Goal: Task Accomplishment & Management: Use online tool/utility

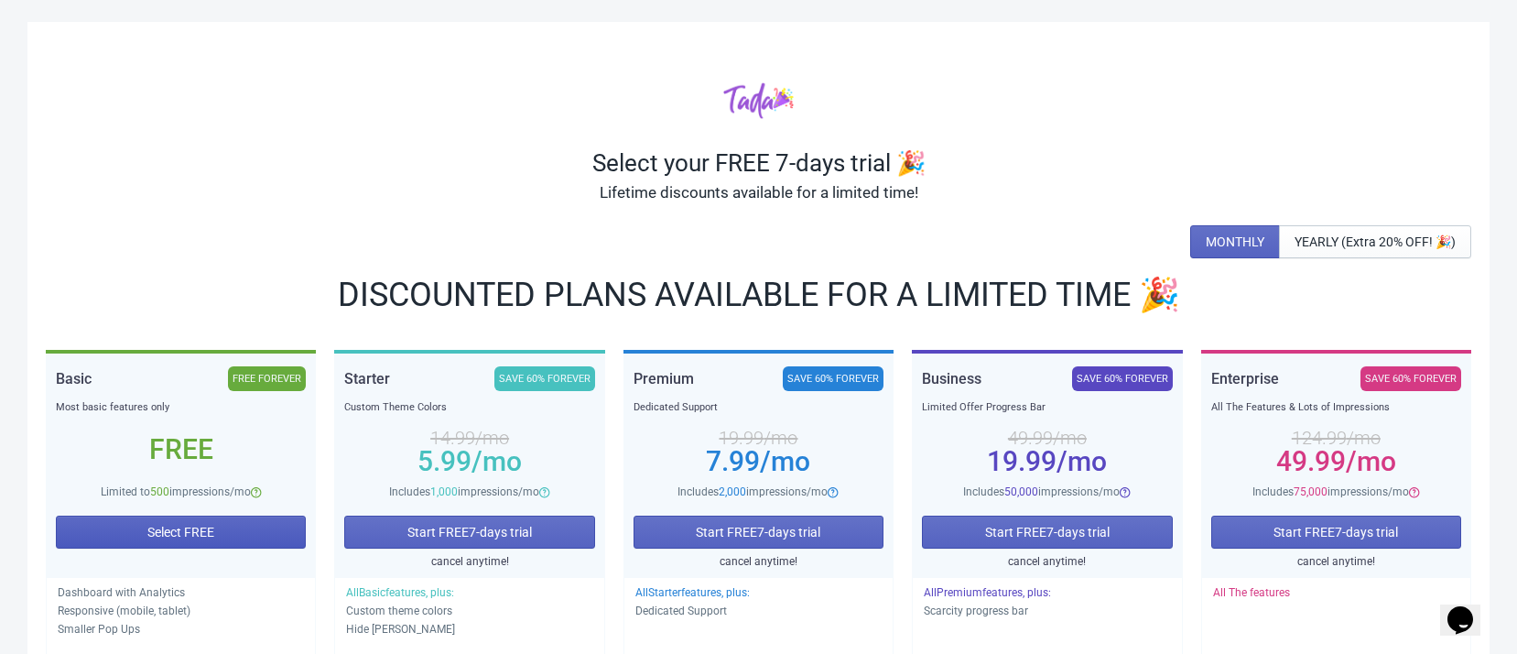
click at [205, 528] on span "Select FREE" at bounding box center [180, 532] width 67 height 15
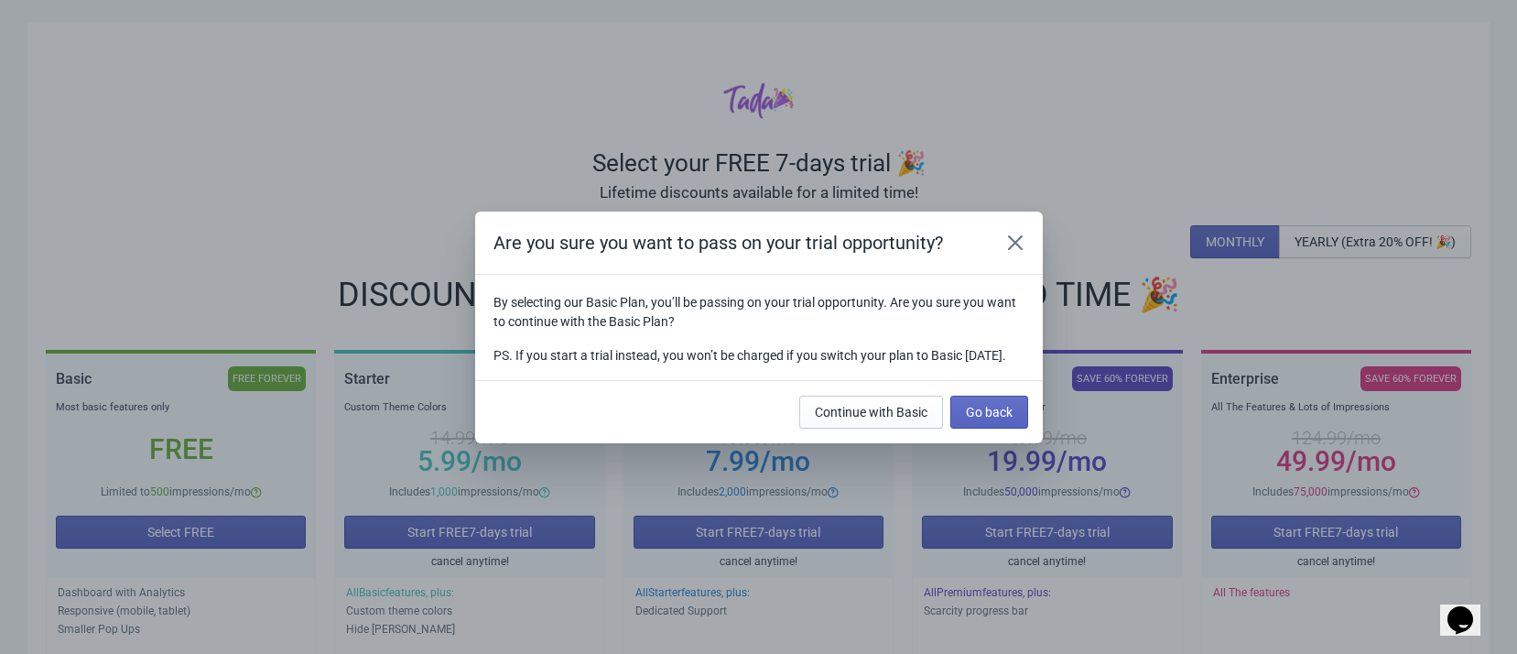
click at [997, 404] on button "Go back" at bounding box center [990, 412] width 78 height 33
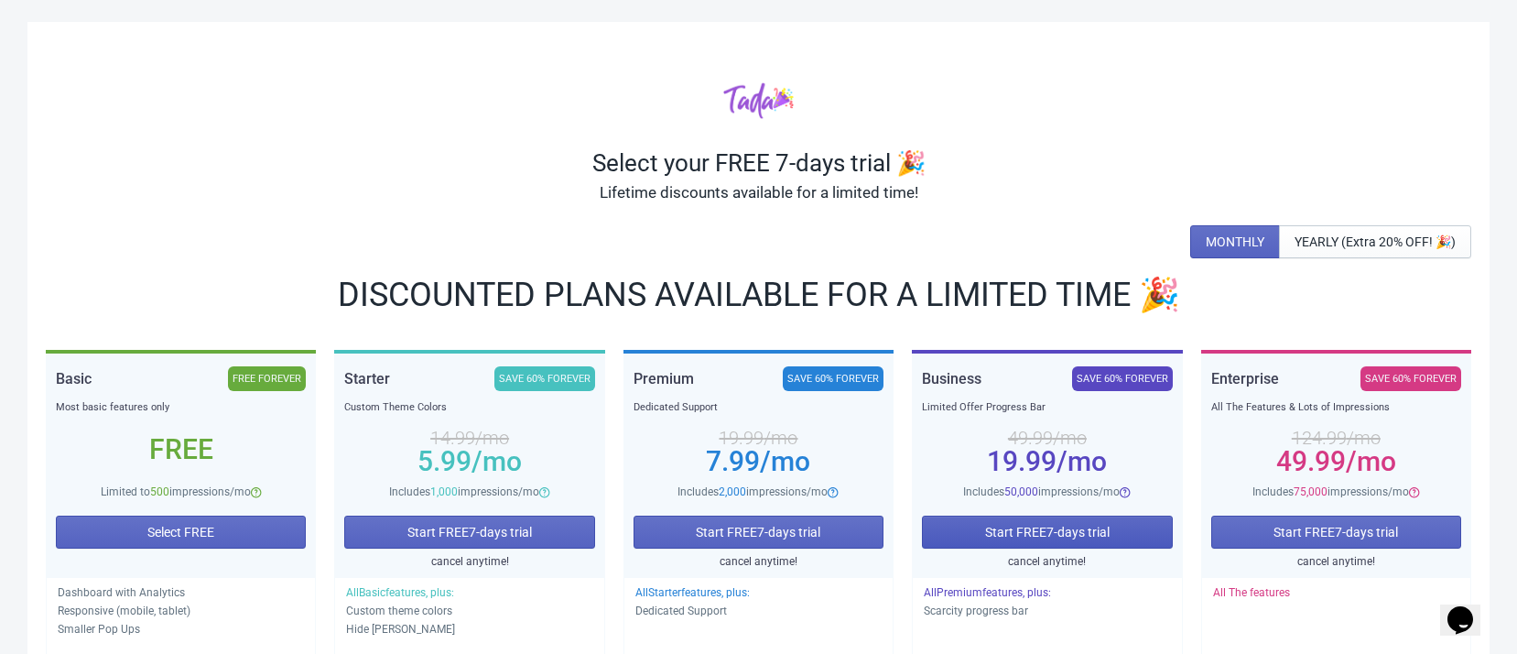
click at [1070, 533] on span "Start FREE 7 -days trial" at bounding box center [1047, 532] width 125 height 15
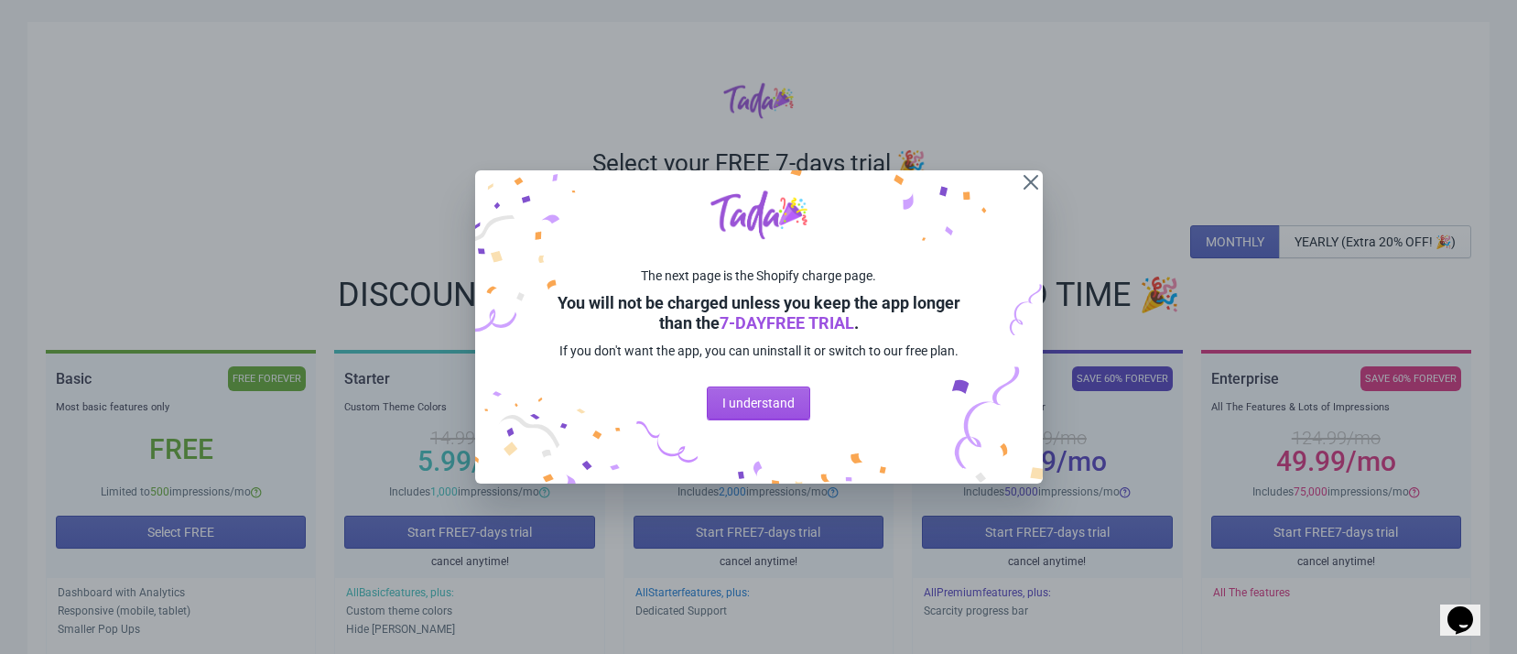
click at [791, 405] on span "I understand" at bounding box center [758, 403] width 72 height 15
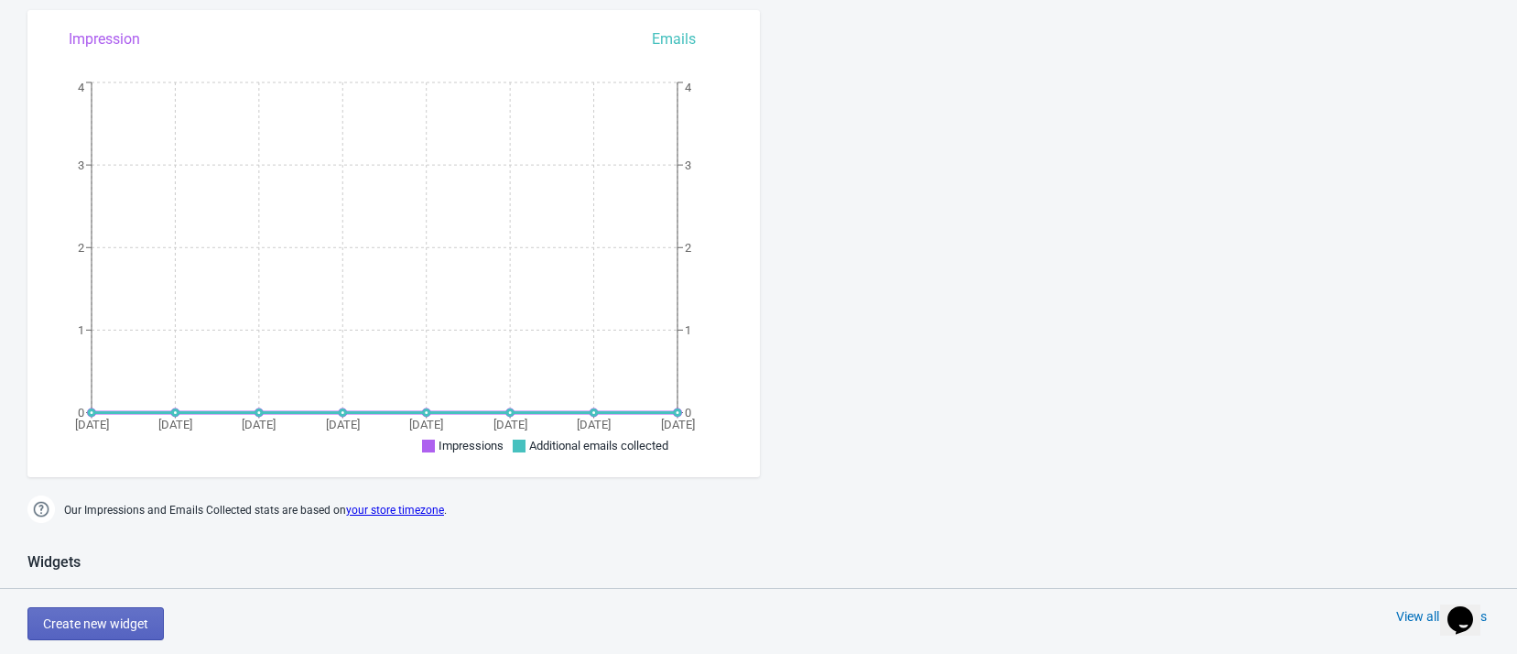
scroll to position [549, 0]
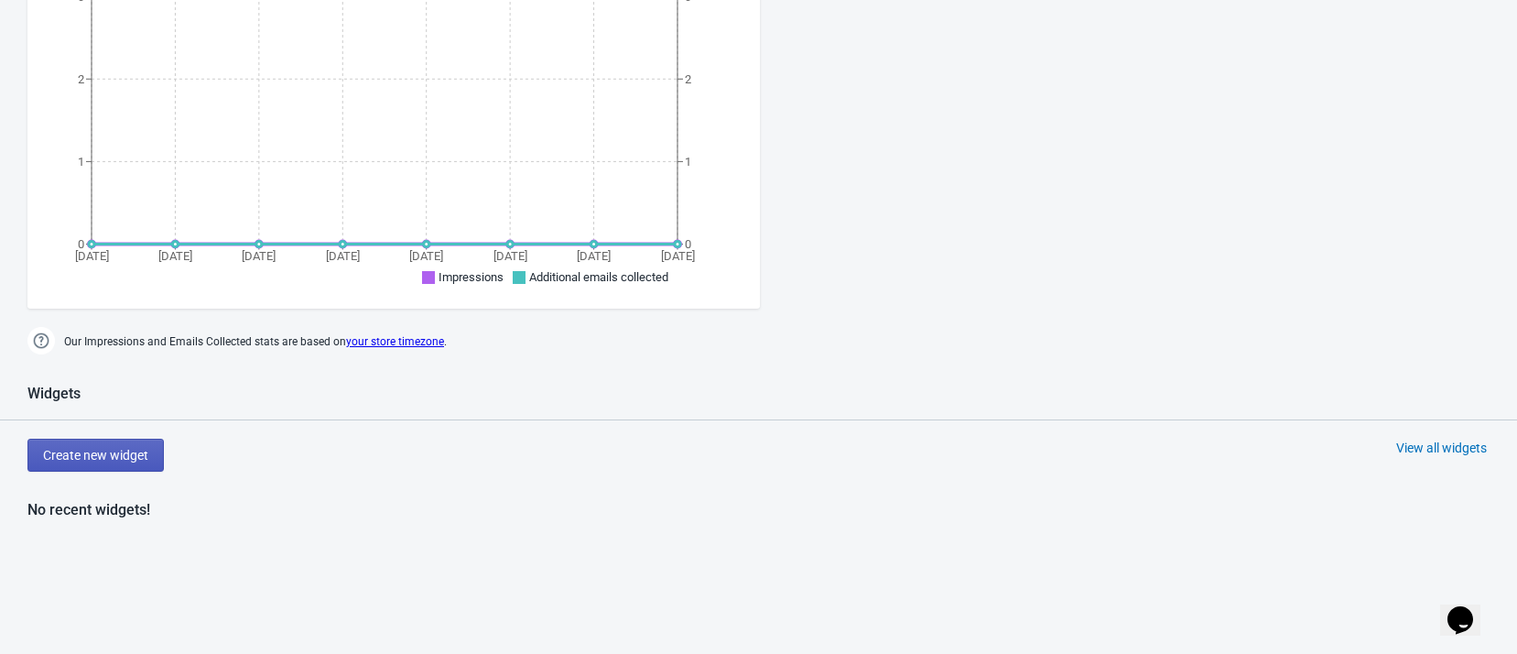
click at [116, 448] on span "Create new widget" at bounding box center [95, 455] width 105 height 15
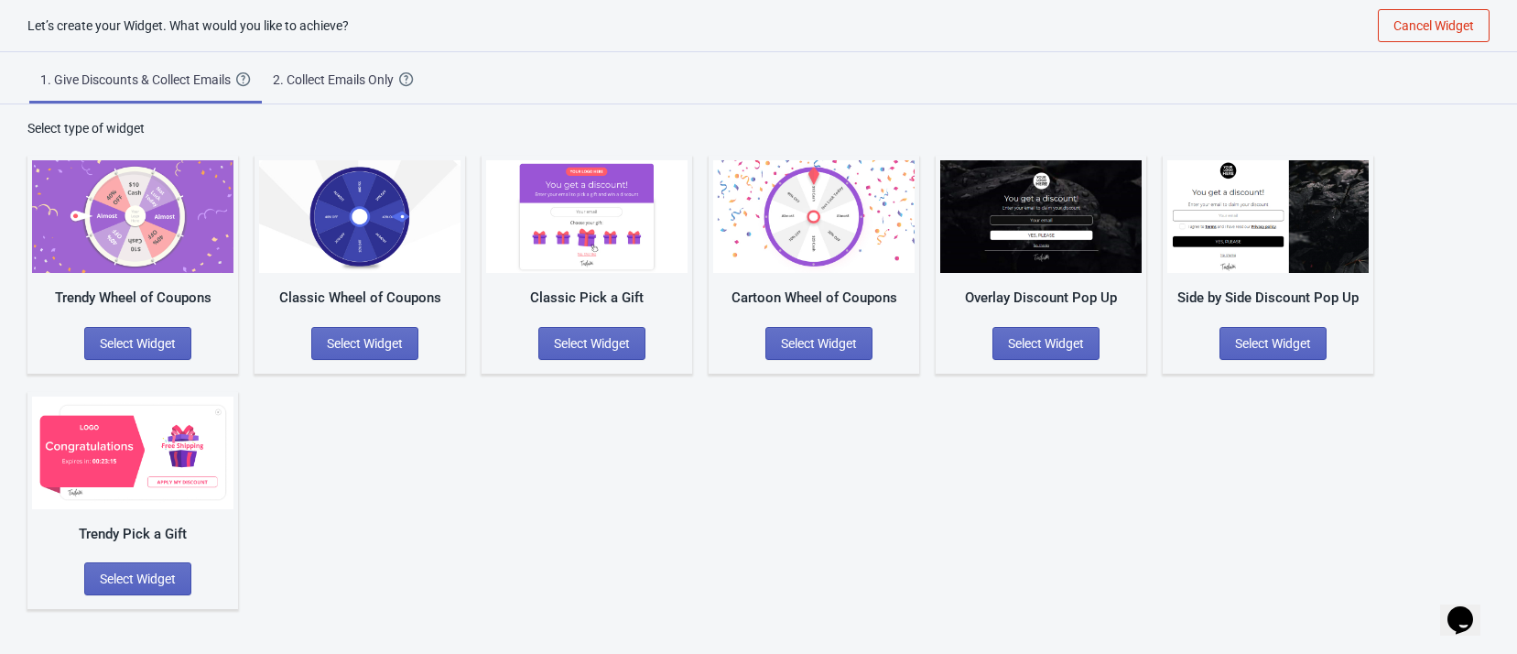
scroll to position [18, 0]
click at [337, 345] on span "Select Widget" at bounding box center [365, 343] width 76 height 15
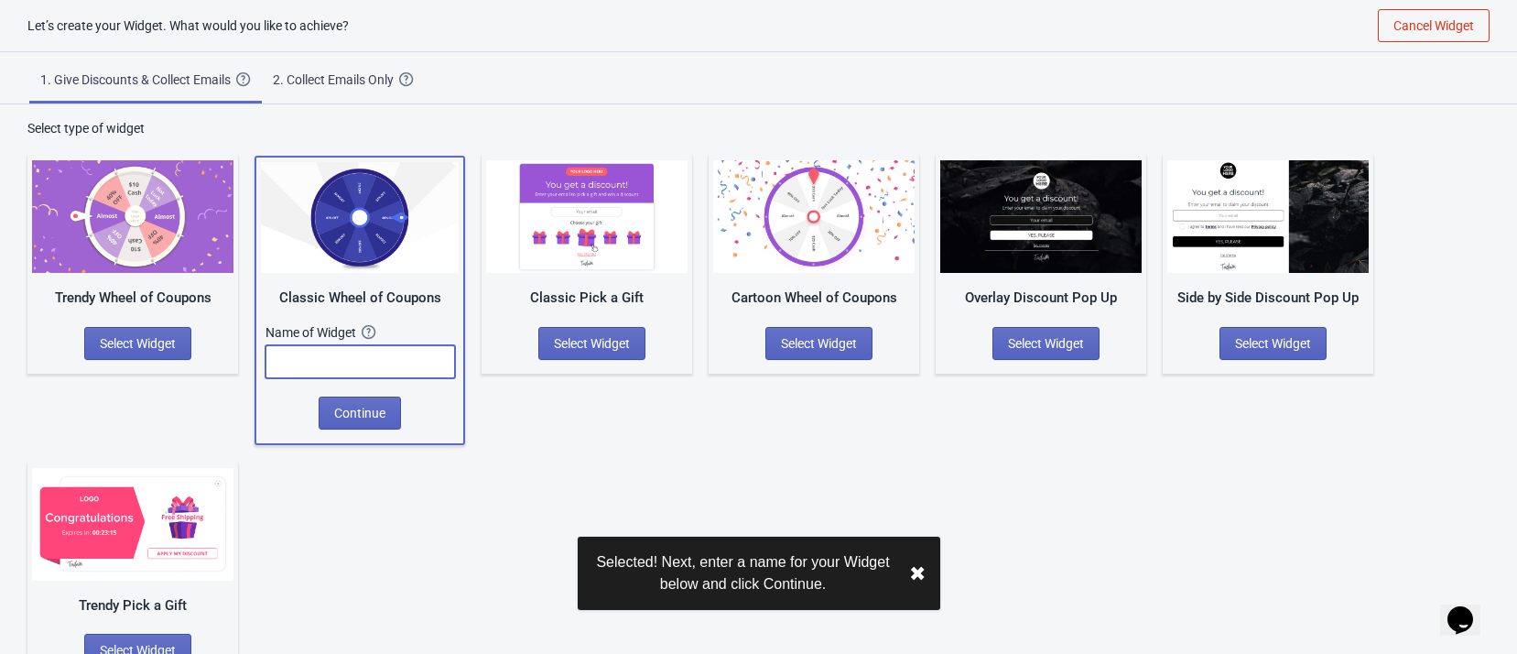
click at [364, 359] on input "text" at bounding box center [361, 361] width 190 height 33
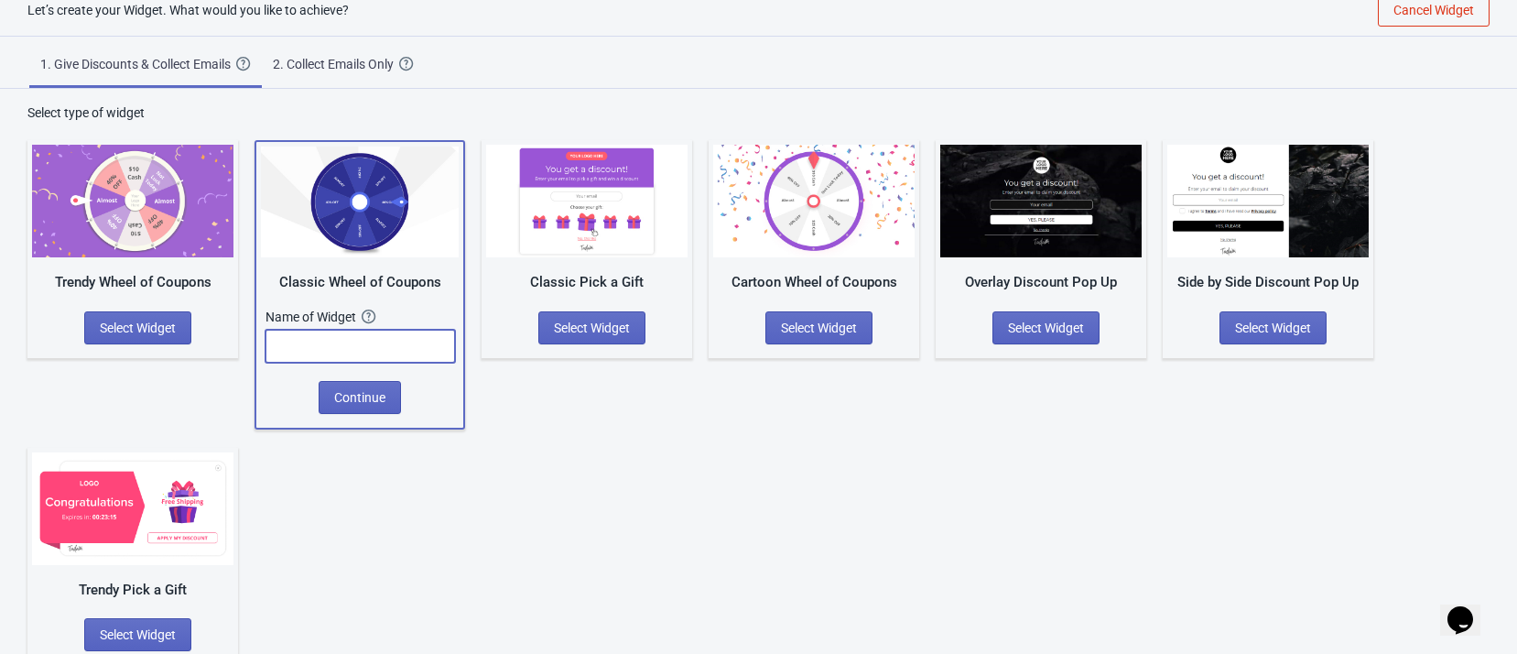
scroll to position [45, 0]
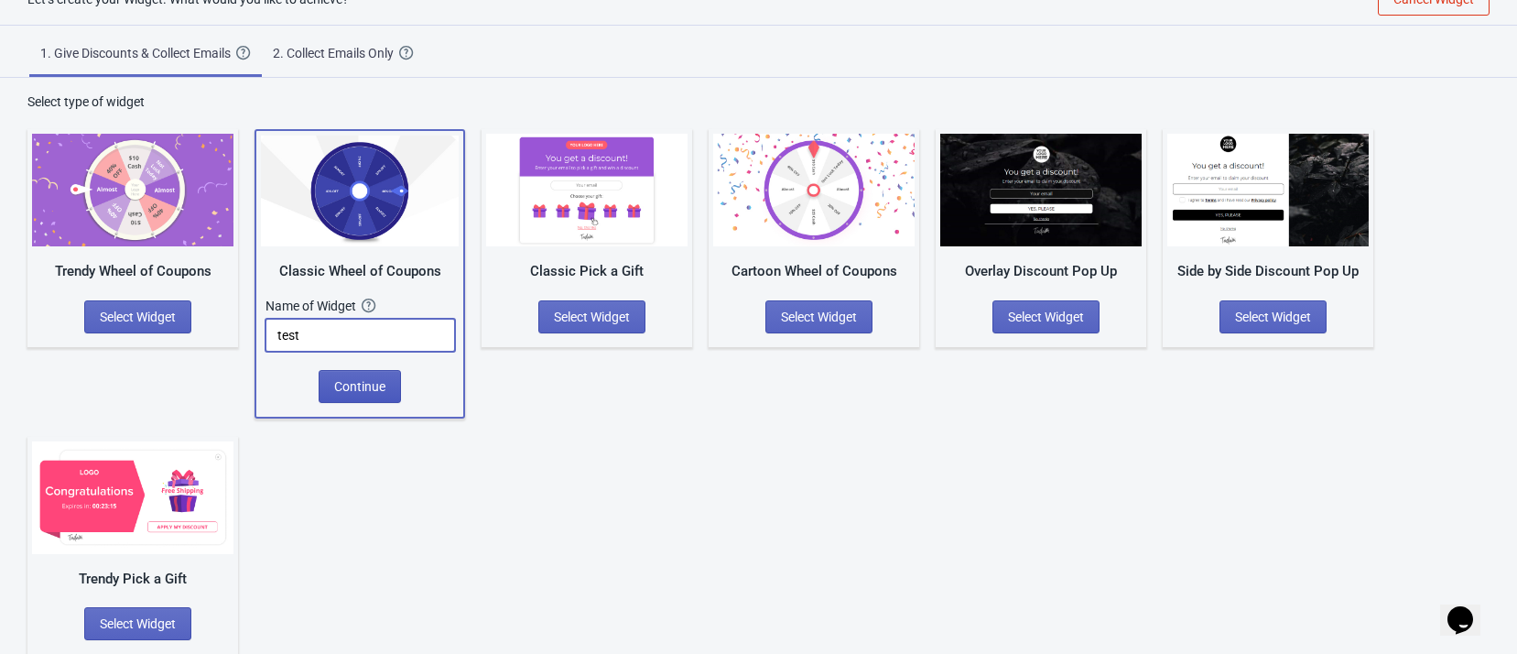
type input "test"
click at [342, 386] on span "Continue" at bounding box center [359, 386] width 51 height 15
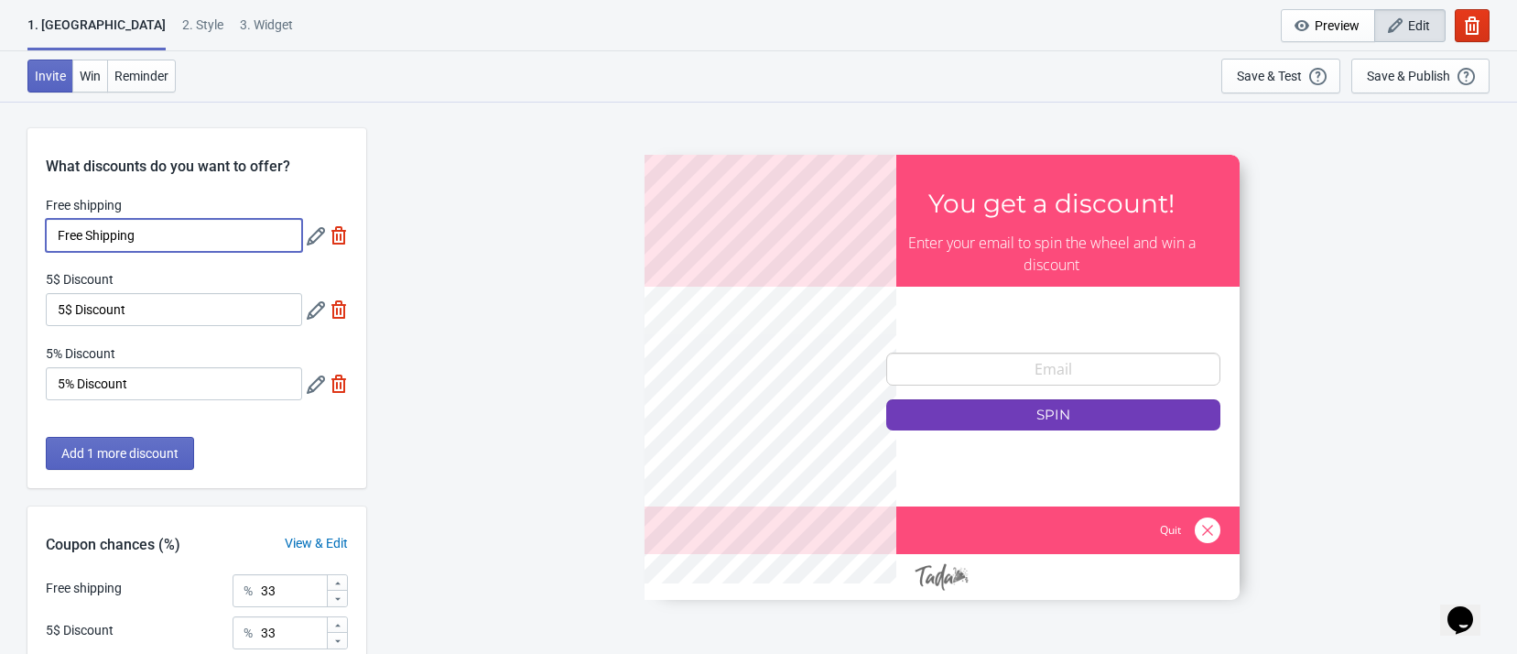
click at [225, 240] on input "Free Shipping" at bounding box center [174, 235] width 256 height 33
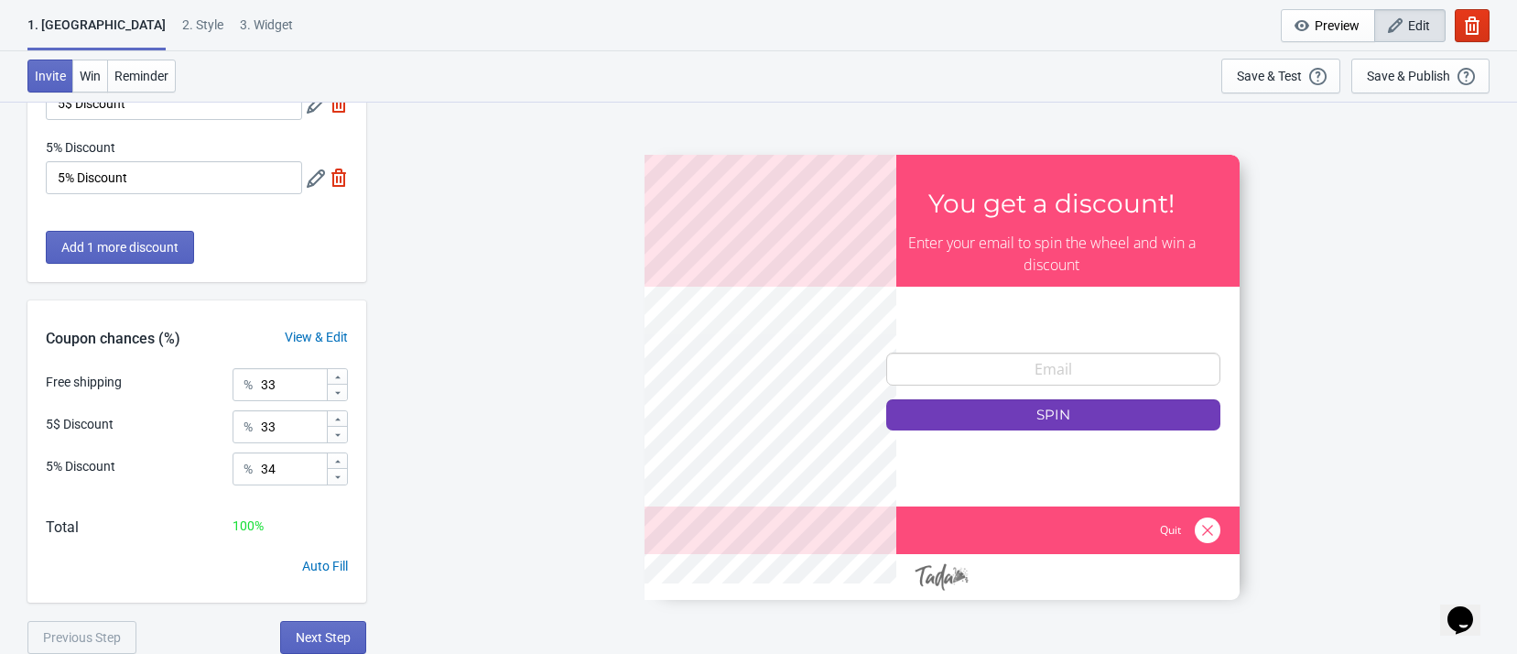
drag, startPoint x: 302, startPoint y: 333, endPoint x: 298, endPoint y: 342, distance: 10.2
click at [302, 333] on div "View & Edit" at bounding box center [316, 337] width 100 height 19
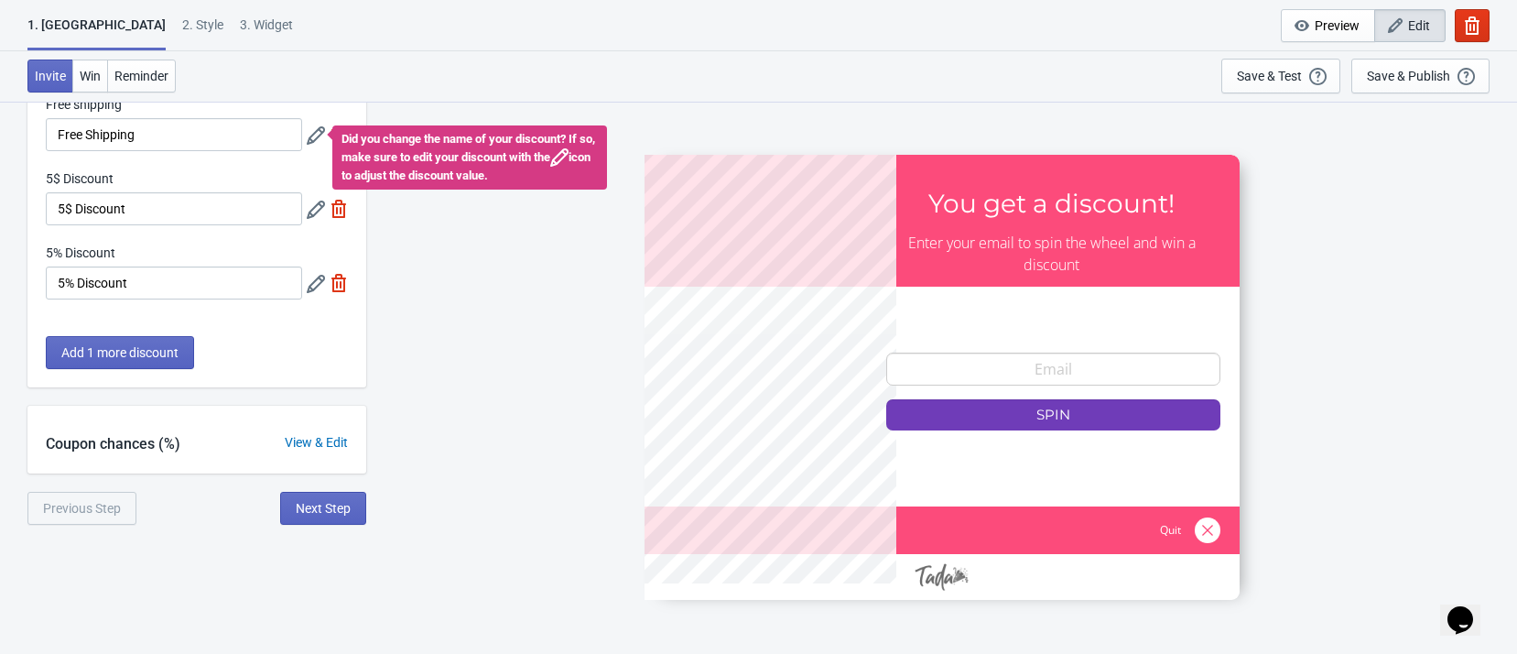
click at [327, 444] on div "View & Edit" at bounding box center [316, 442] width 100 height 19
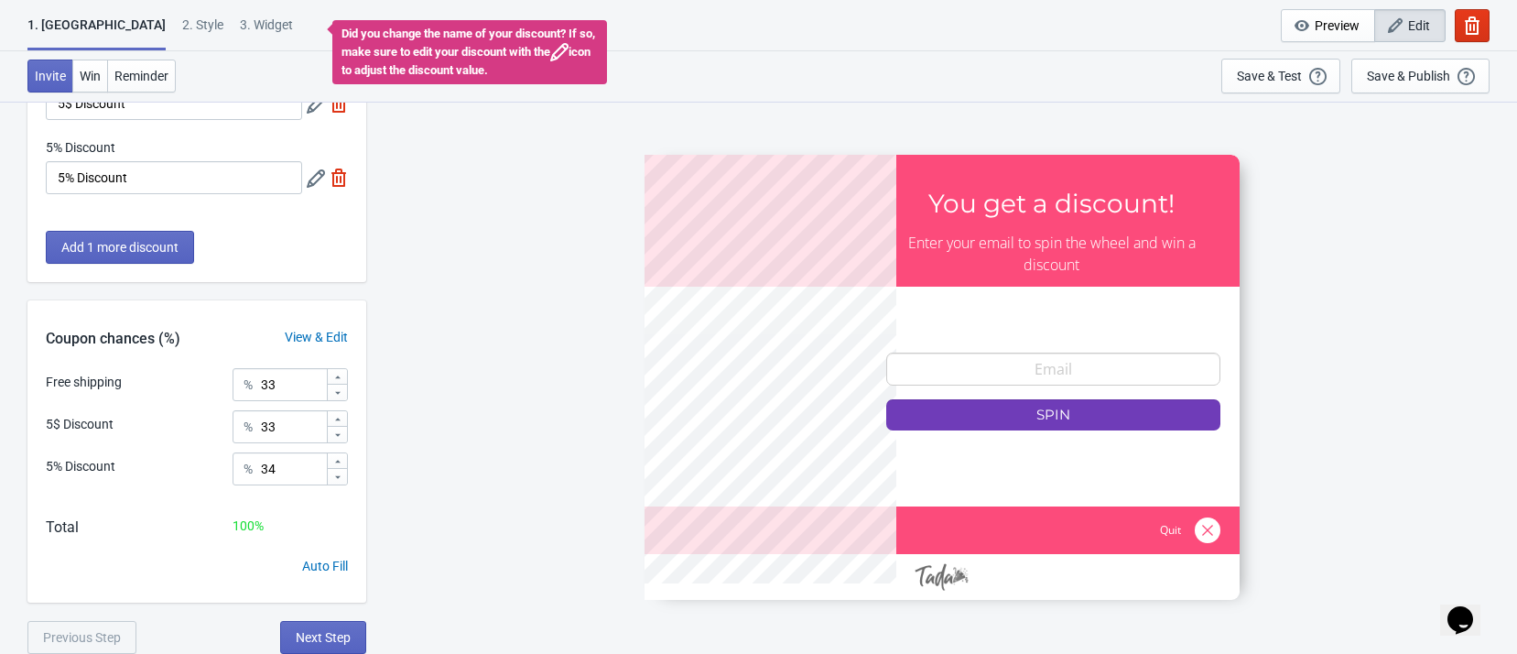
click at [320, 558] on div "Auto Fill" at bounding box center [325, 566] width 46 height 19
click at [338, 572] on div "Auto Fill" at bounding box center [325, 566] width 46 height 19
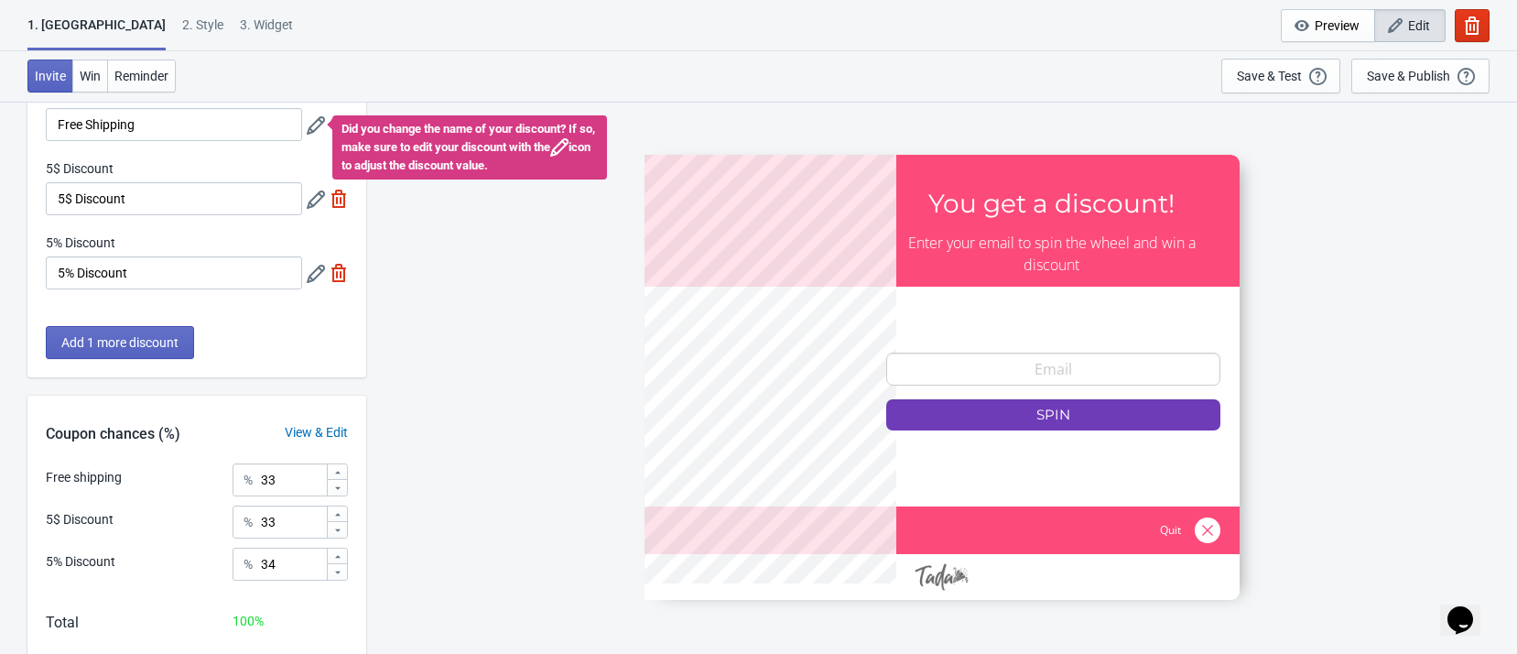
scroll to position [69, 0]
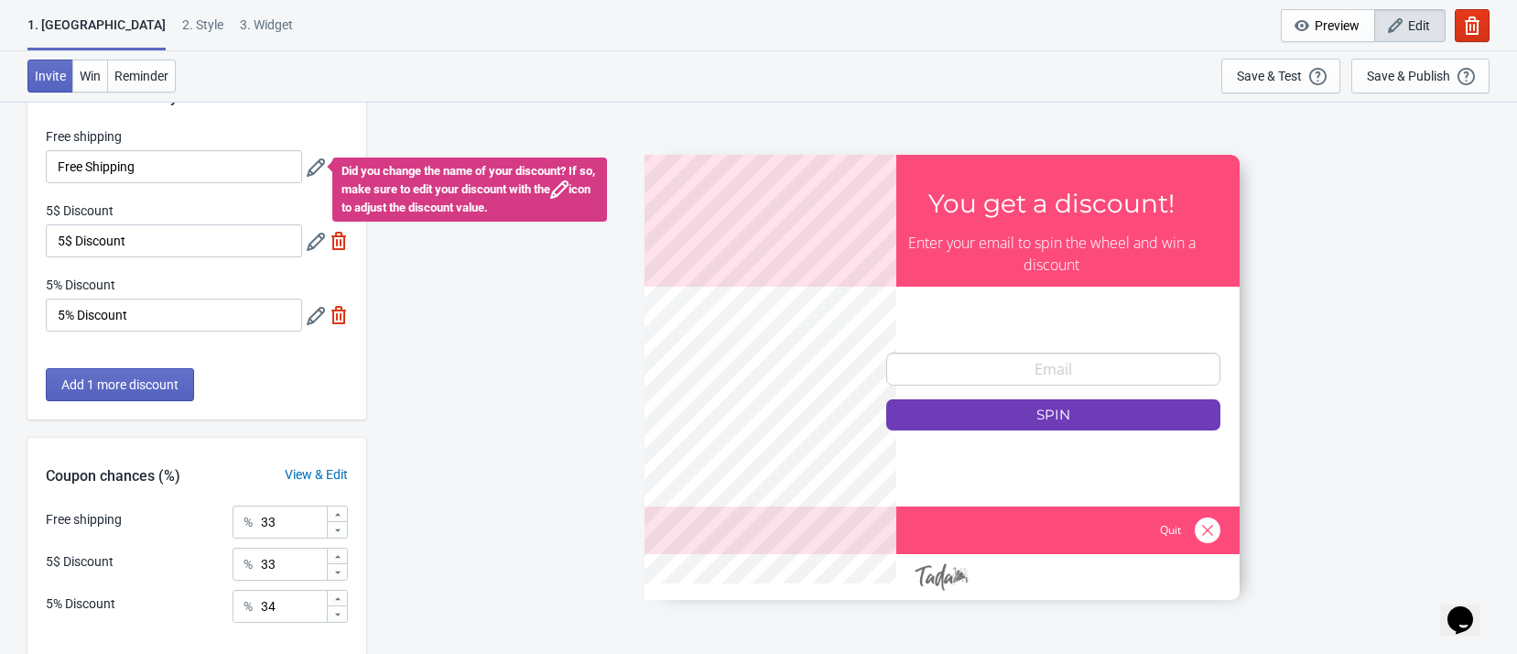
click at [569, 189] on icon at bounding box center [559, 189] width 18 height 18
click at [310, 177] on div "Did you change the name of your discount? If so, make sure to edit your discoun…" at bounding box center [327, 166] width 41 height 33
click at [310, 164] on icon at bounding box center [316, 167] width 18 height 18
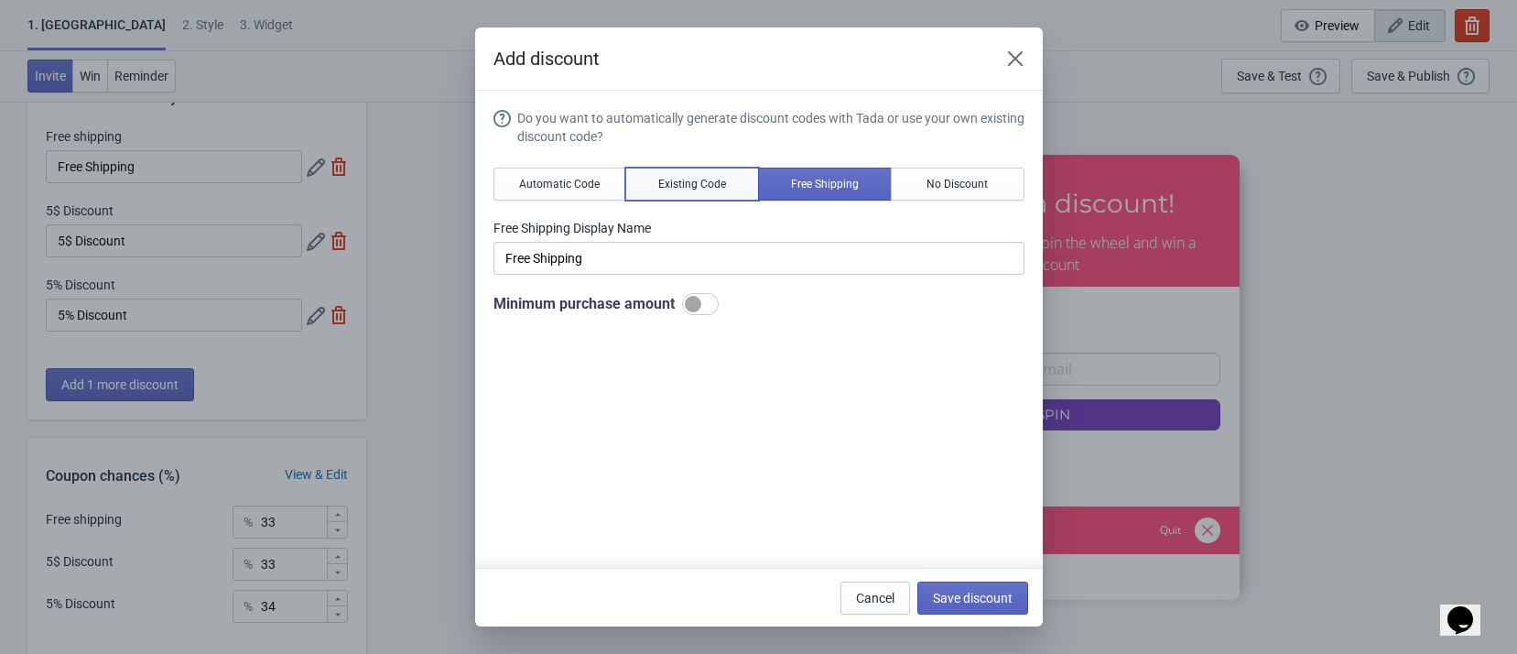
click at [680, 189] on span "Existing Code" at bounding box center [692, 184] width 68 height 15
type input "Your coupon name (5% OFF for example)"
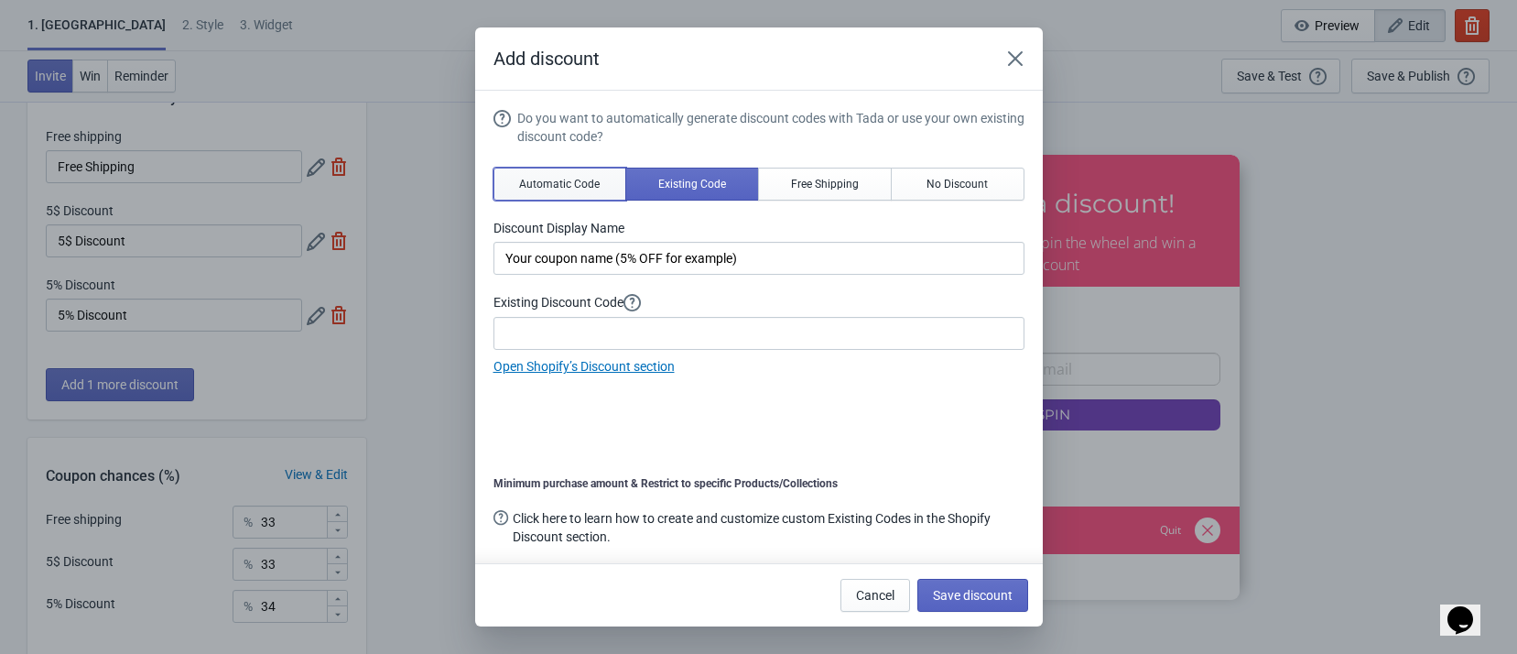
click at [609, 185] on button "Automatic Code" at bounding box center [561, 184] width 134 height 33
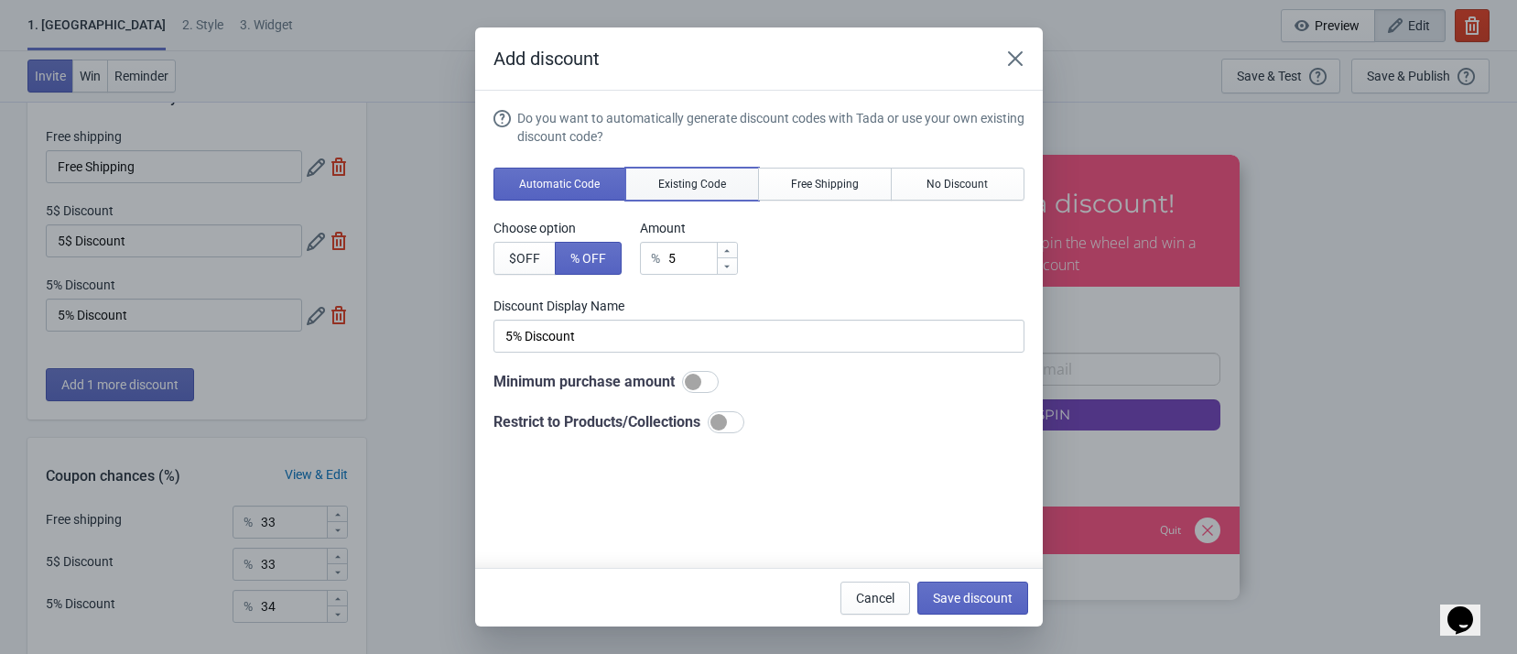
click at [693, 177] on span "Existing Code" at bounding box center [692, 184] width 68 height 15
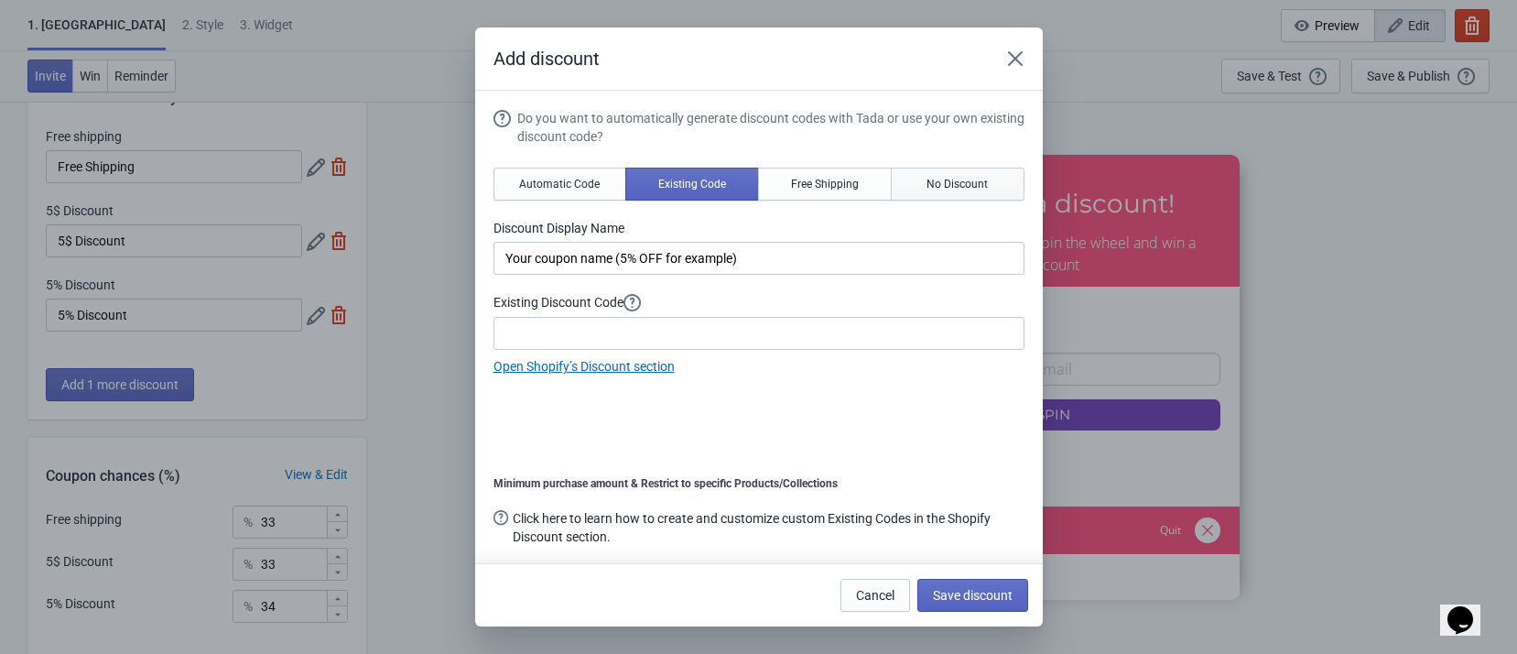
click at [935, 186] on span "No Discount" at bounding box center [957, 184] width 61 height 15
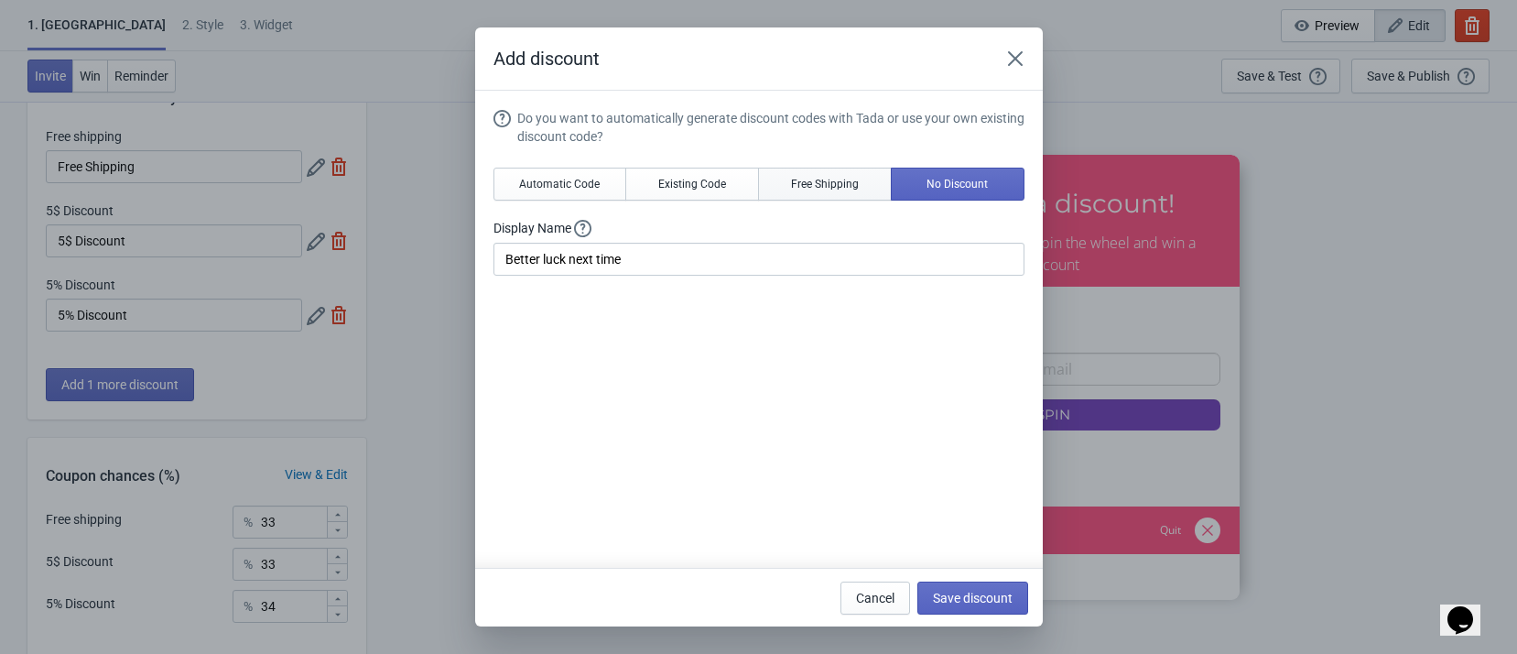
click at [759, 192] on button "Free Shipping" at bounding box center [825, 184] width 134 height 33
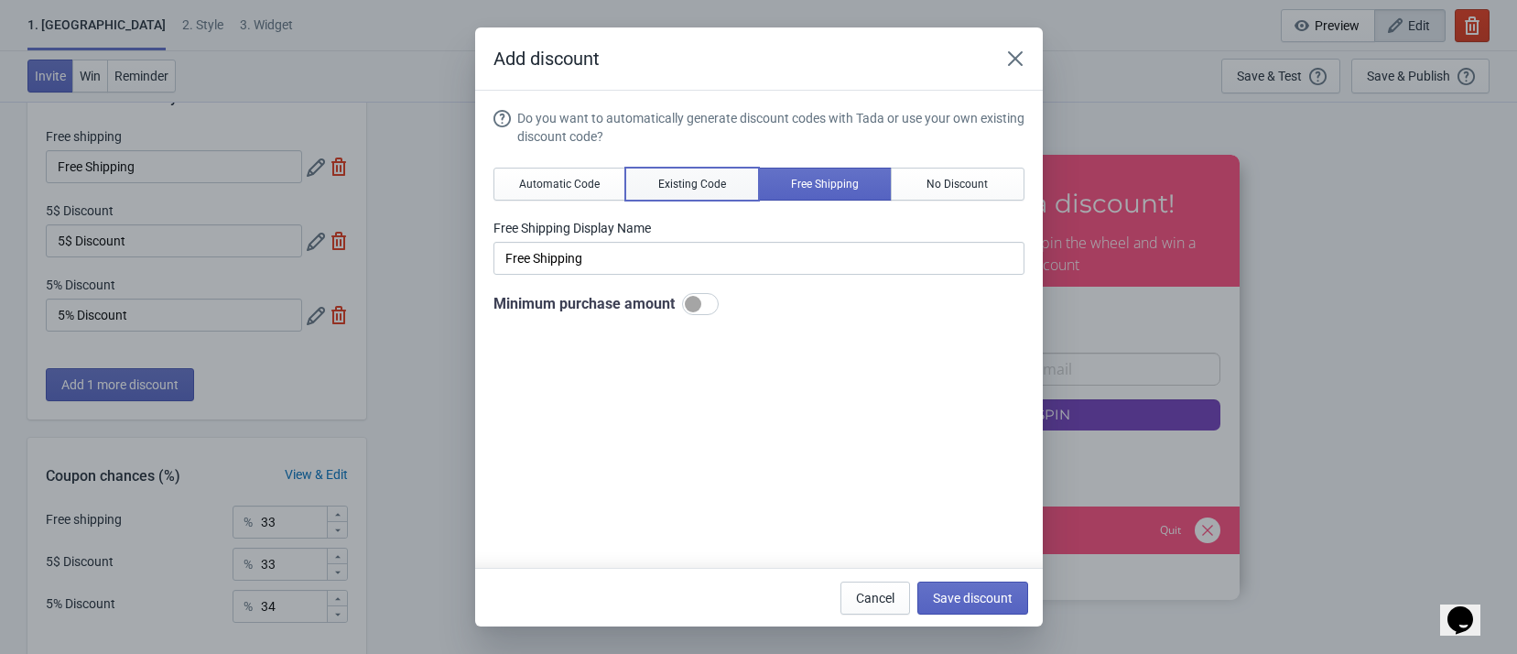
click at [707, 182] on span "Existing Code" at bounding box center [692, 184] width 68 height 15
type input "Your coupon name (5% OFF for example)"
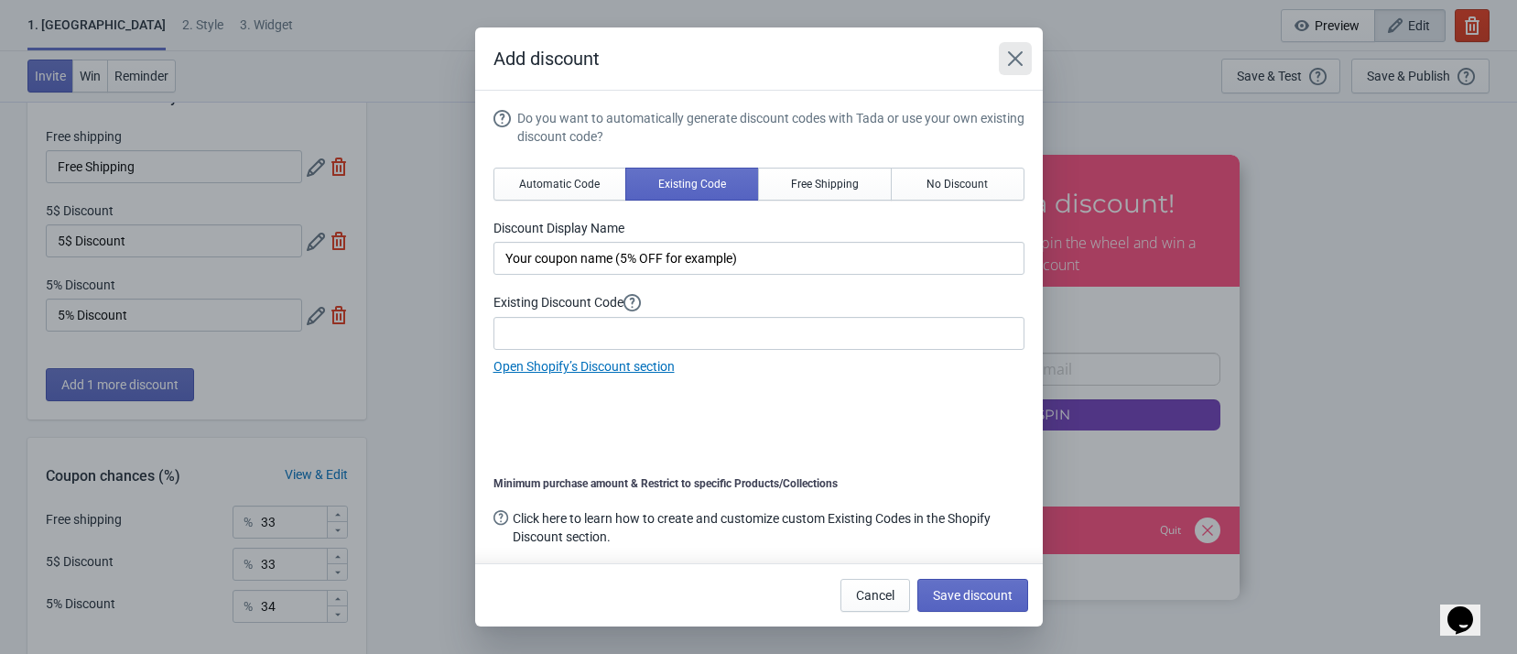
click at [1006, 58] on button "Close" at bounding box center [1015, 58] width 33 height 33
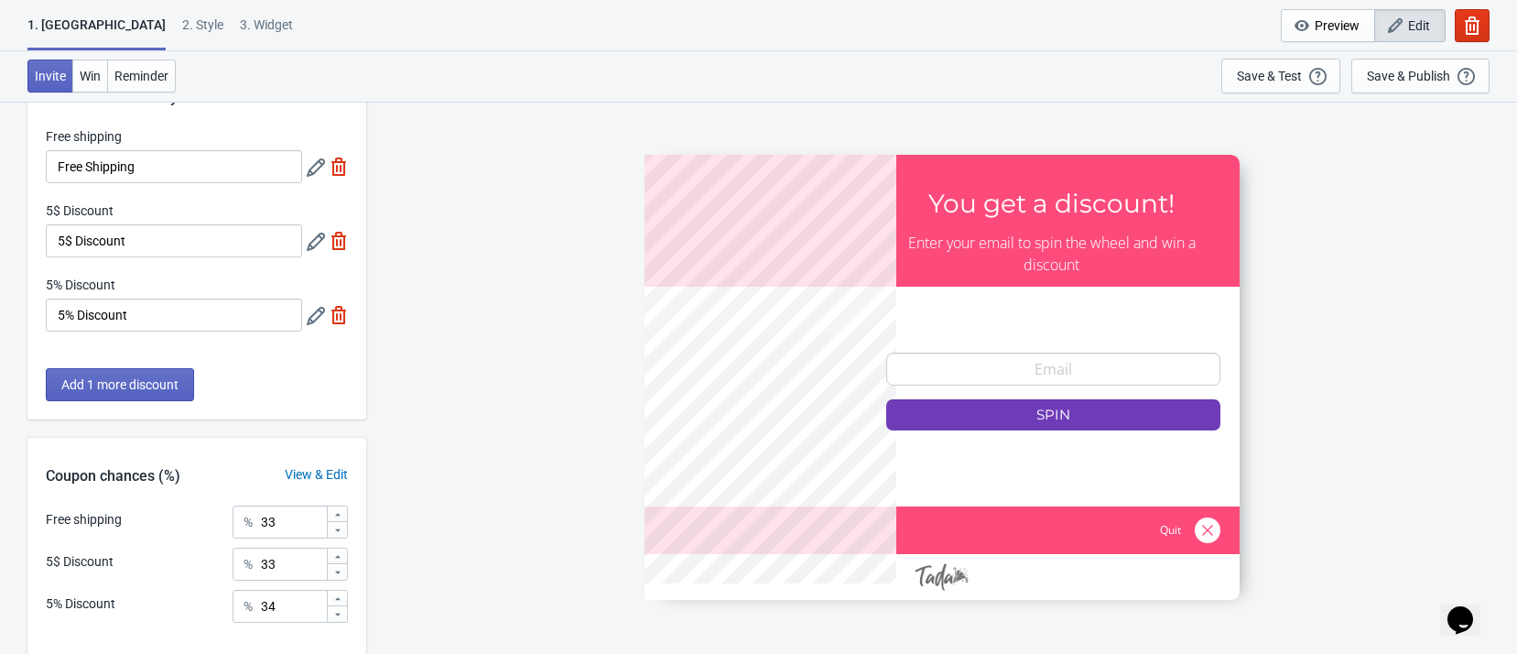
click at [182, 30] on div "2 . Style" at bounding box center [202, 32] width 41 height 32
click at [240, 21] on div "3. Widget" at bounding box center [266, 32] width 53 height 32
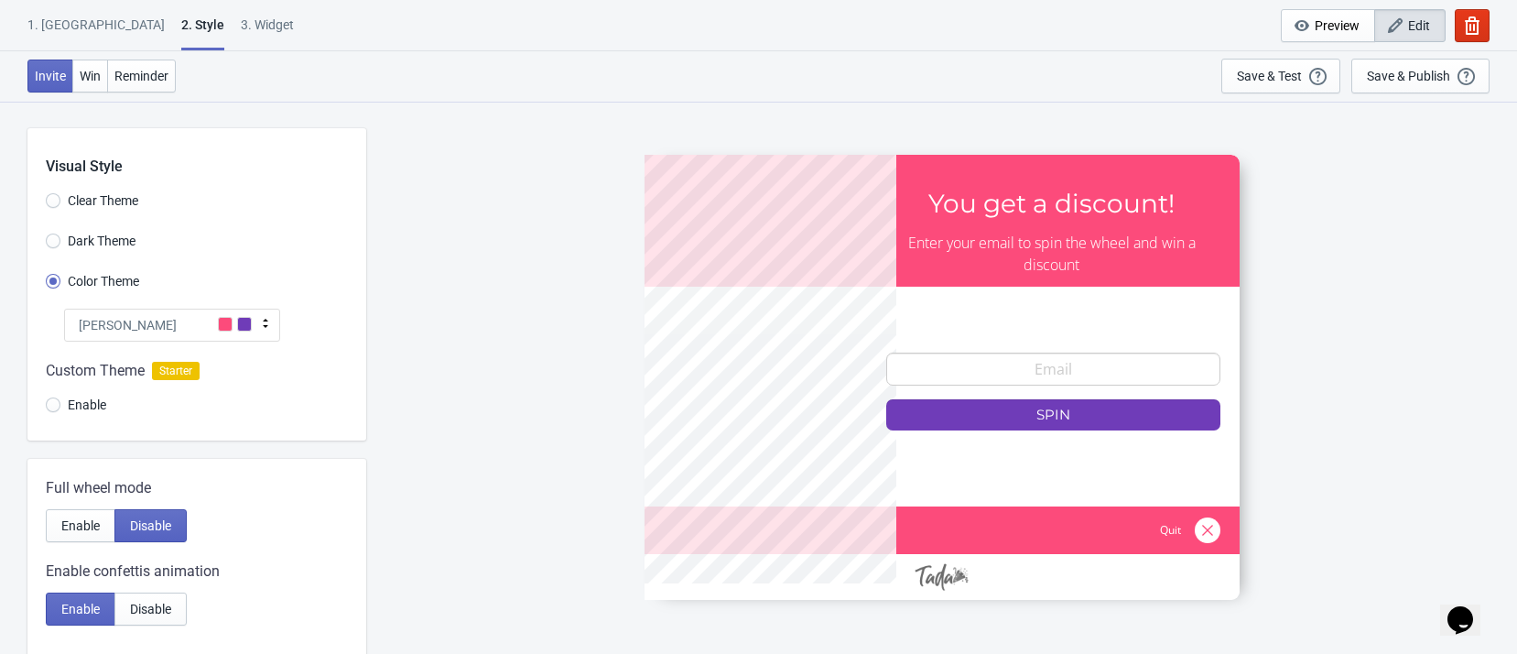
select select "once"
select select "1"
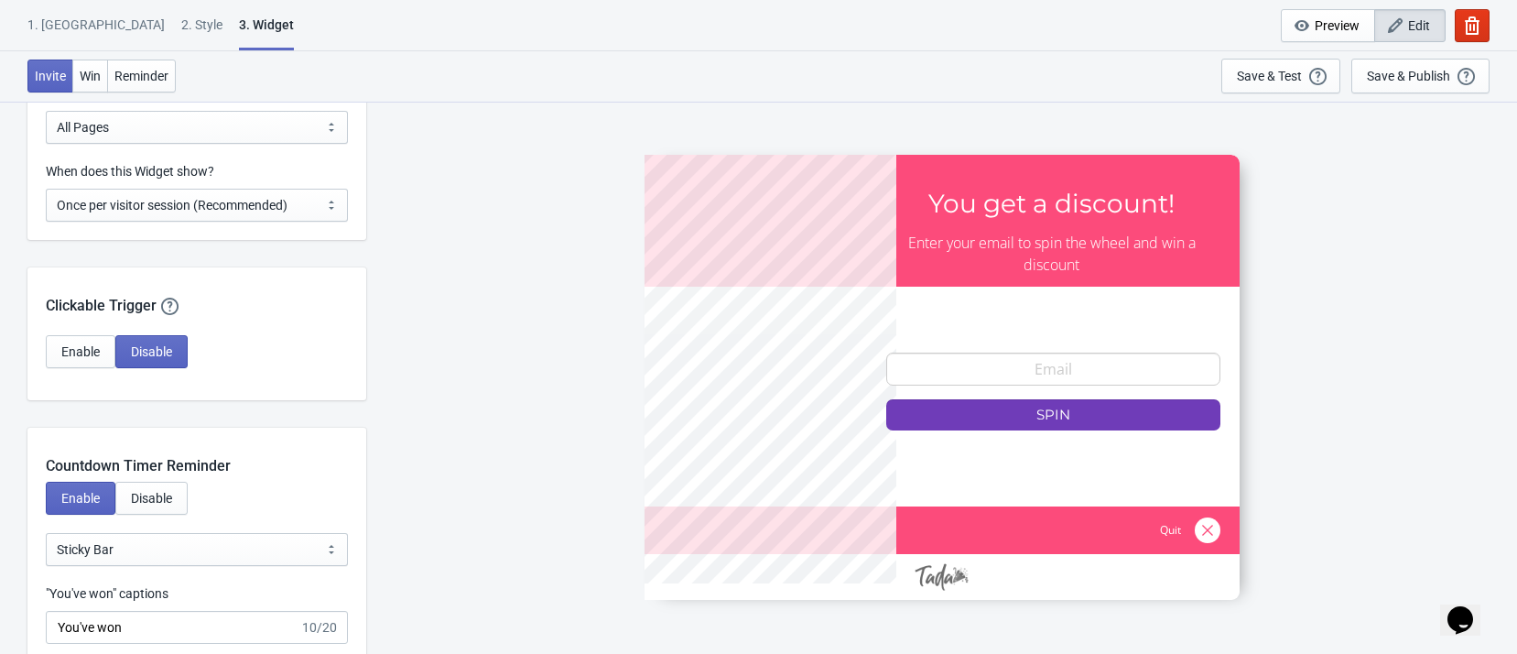
scroll to position [1374, 0]
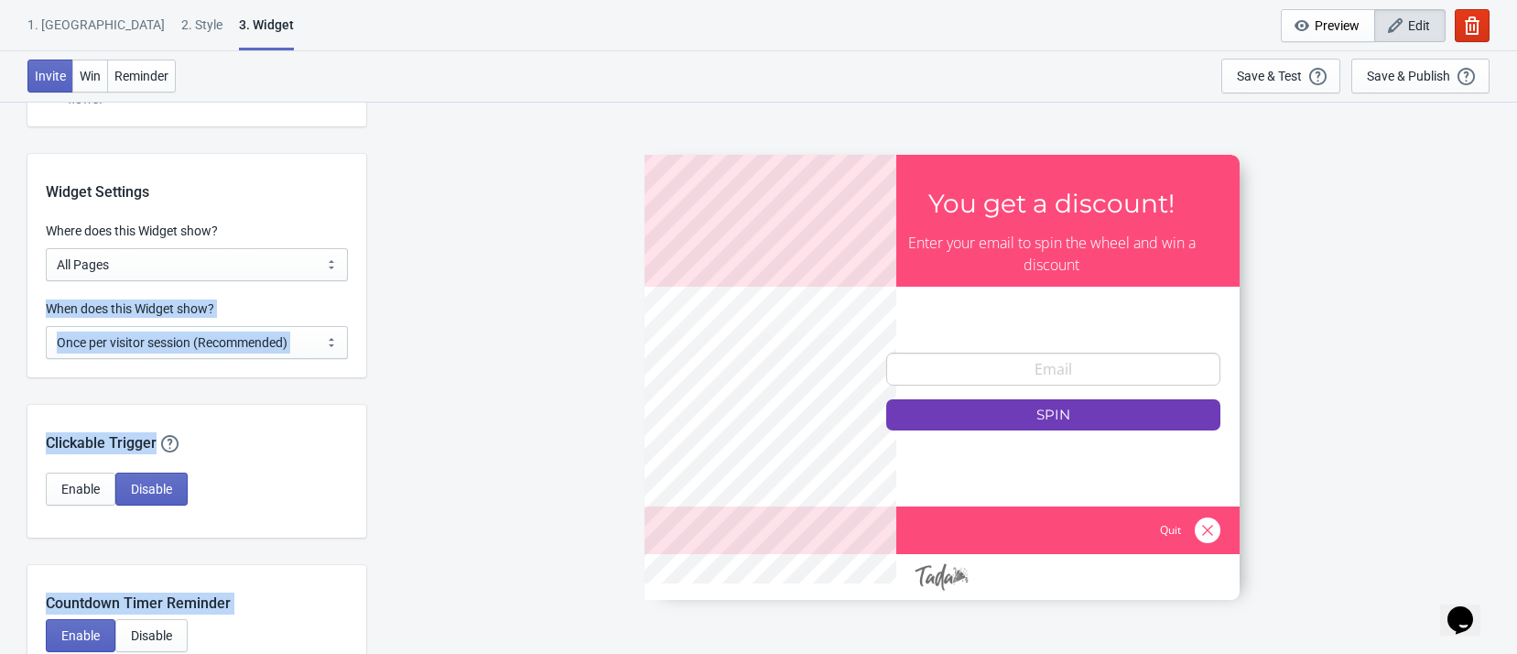
drag, startPoint x: 40, startPoint y: 303, endPoint x: 375, endPoint y: 351, distance: 337.6
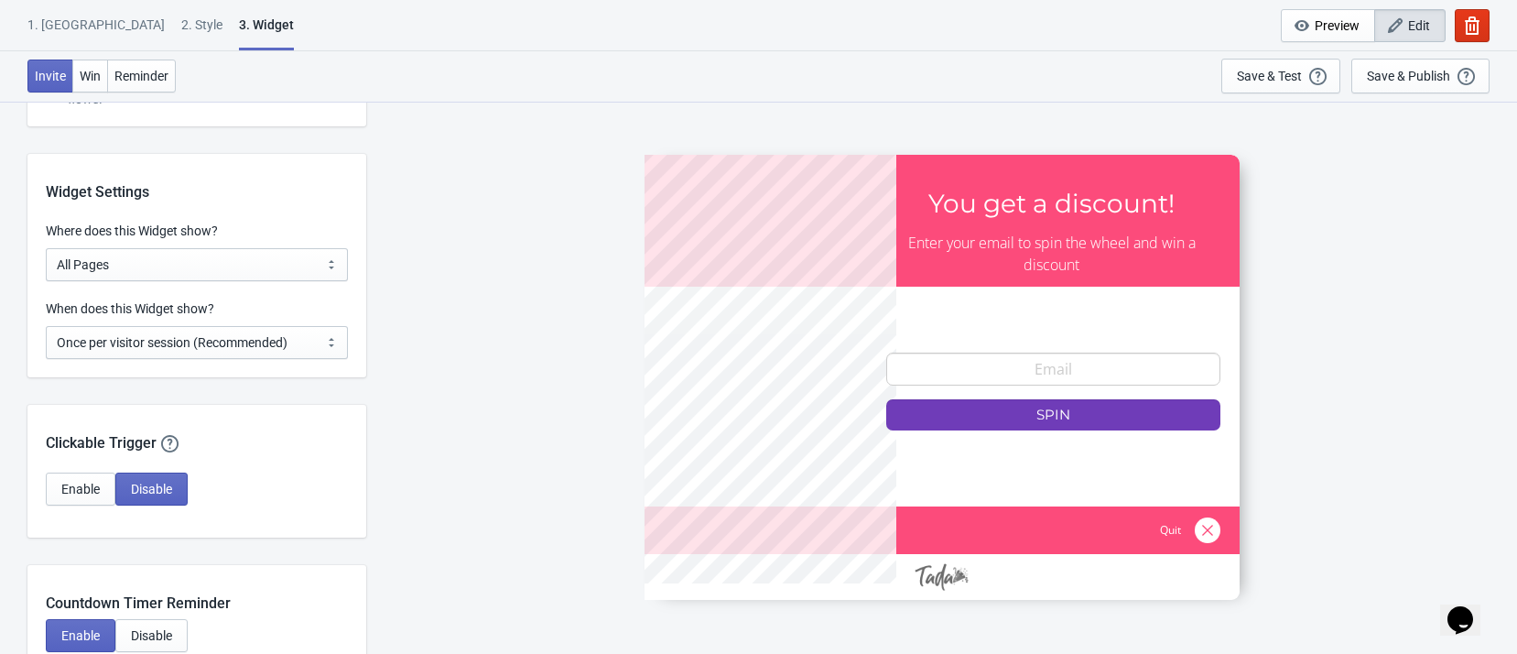
click at [425, 322] on div "SASDERWERT3H You get a discount! Enter your email to spin the wheel and win a d…" at bounding box center [941, 377] width 1133 height 552
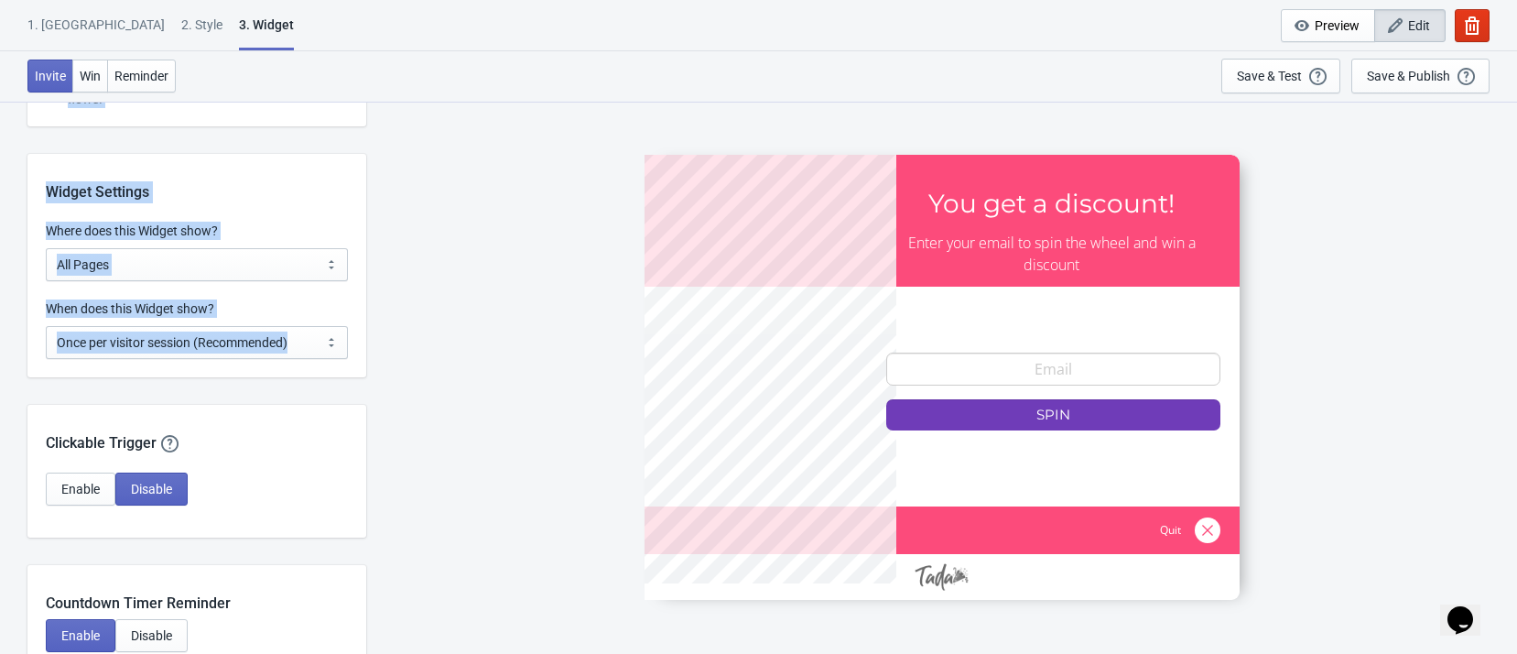
drag, startPoint x: 356, startPoint y: 353, endPoint x: 27, endPoint y: 232, distance: 351.1
click at [35, 181] on div "Widget Settings" at bounding box center [196, 178] width 339 height 49
drag, startPoint x: 34, startPoint y: 193, endPoint x: 393, endPoint y: 342, distance: 388.4
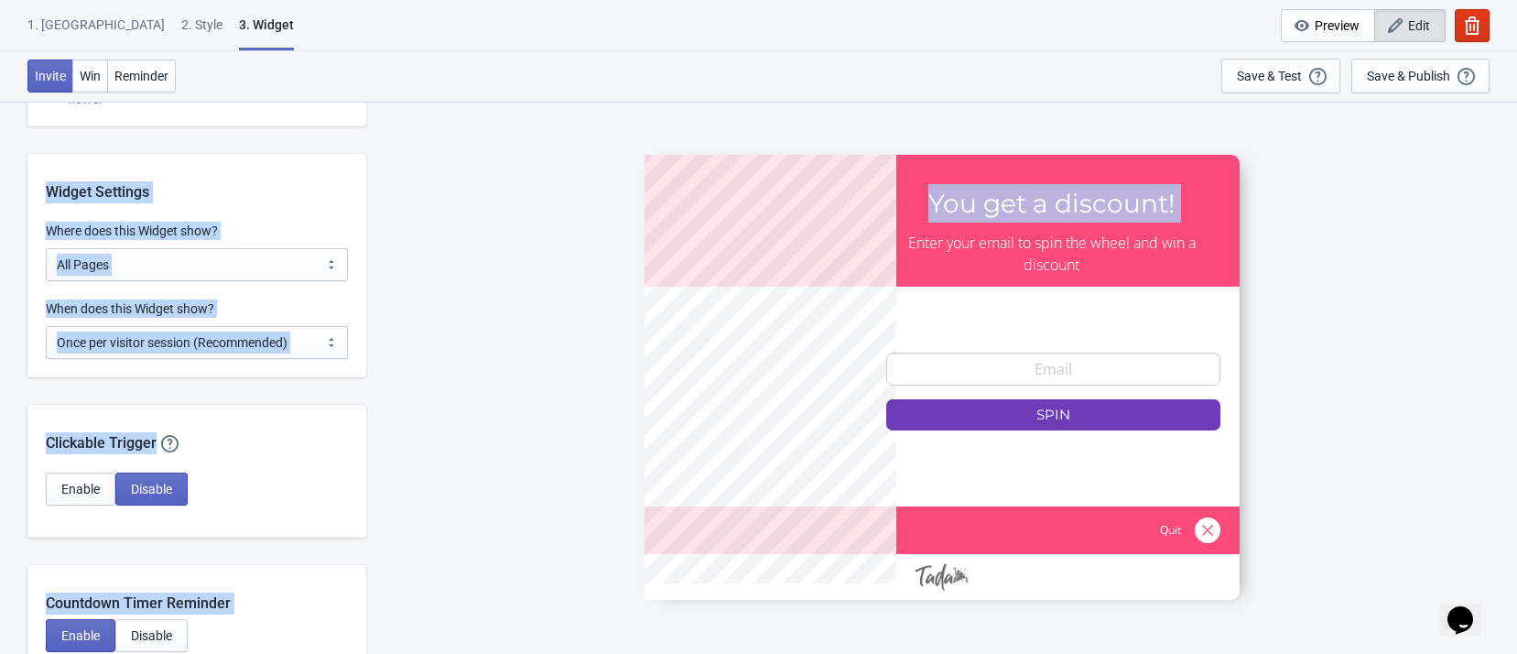
click at [422, 320] on div "SASDERWERT3H You get a discount! Enter your email to spin the wheel and win a d…" at bounding box center [941, 377] width 1133 height 552
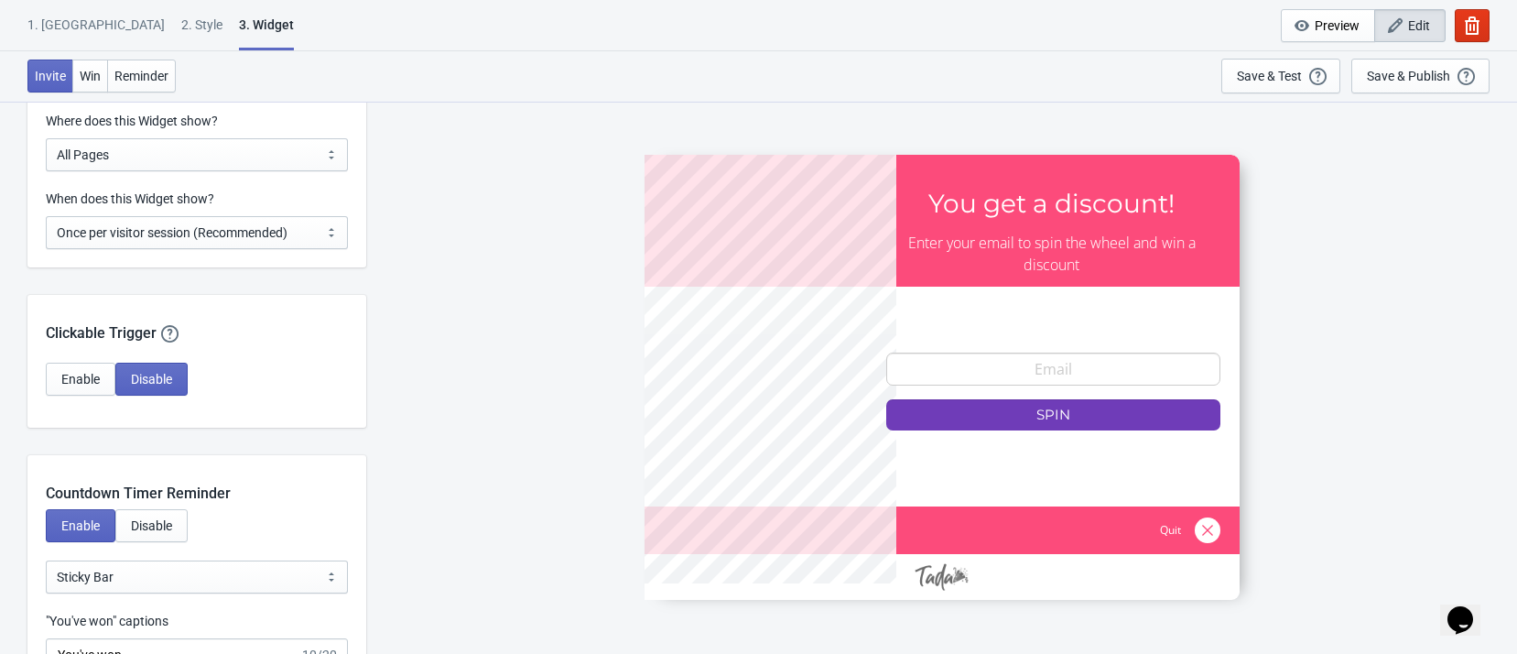
scroll to position [1648, 0]
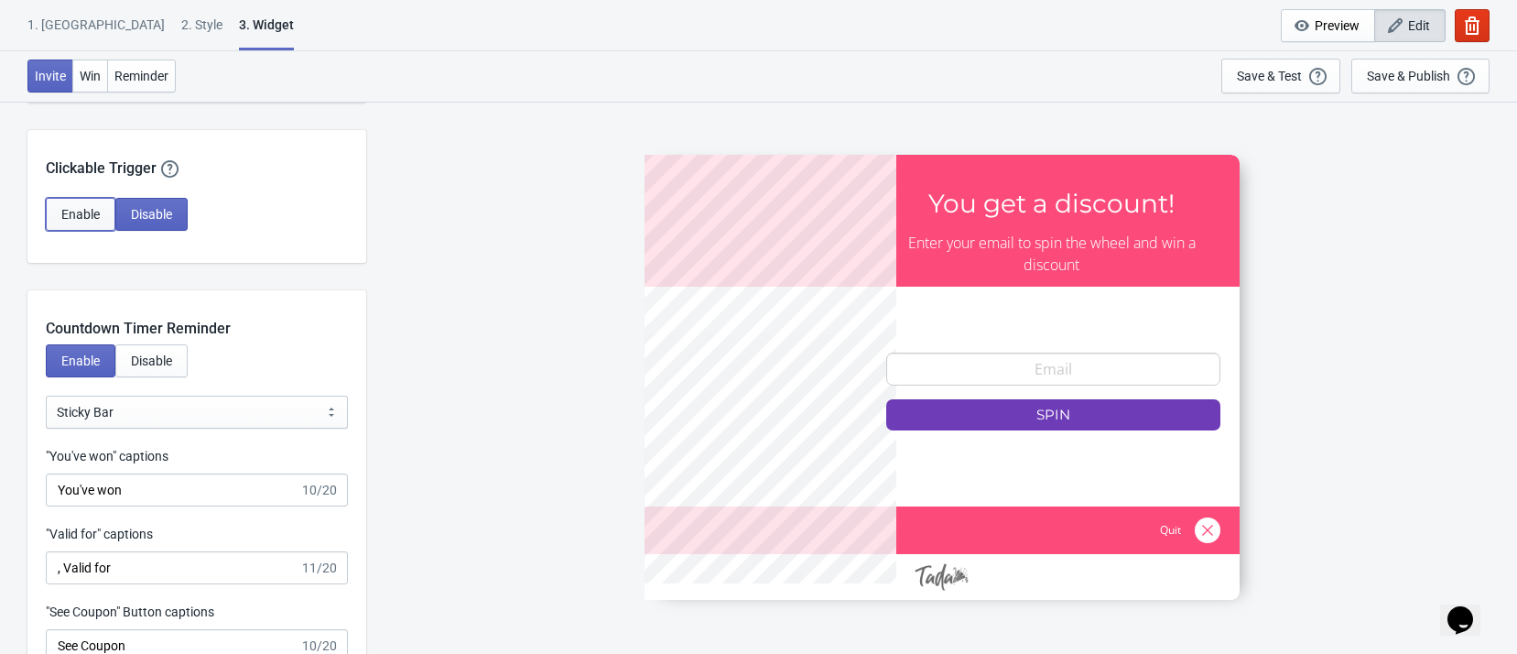
click at [89, 212] on span "Enable" at bounding box center [80, 214] width 38 height 15
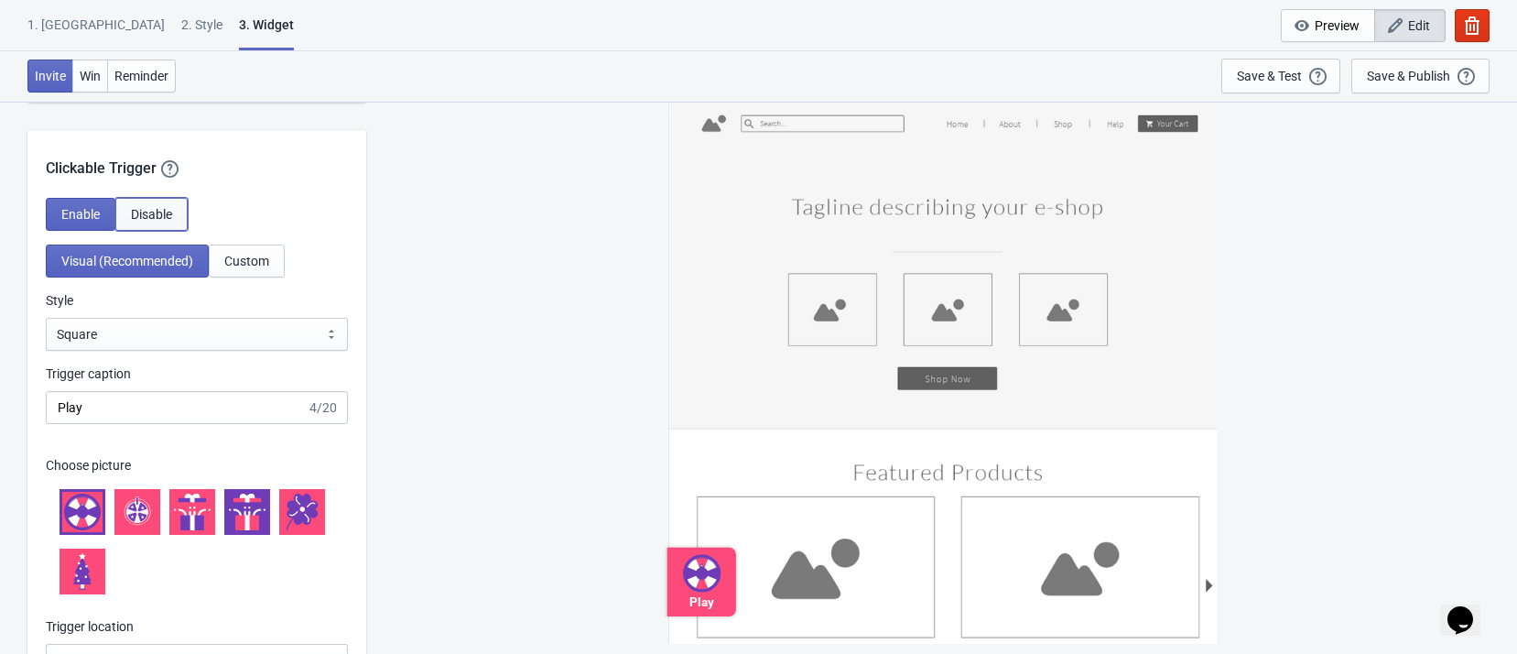
click at [179, 212] on button "Disable" at bounding box center [151, 214] width 72 height 33
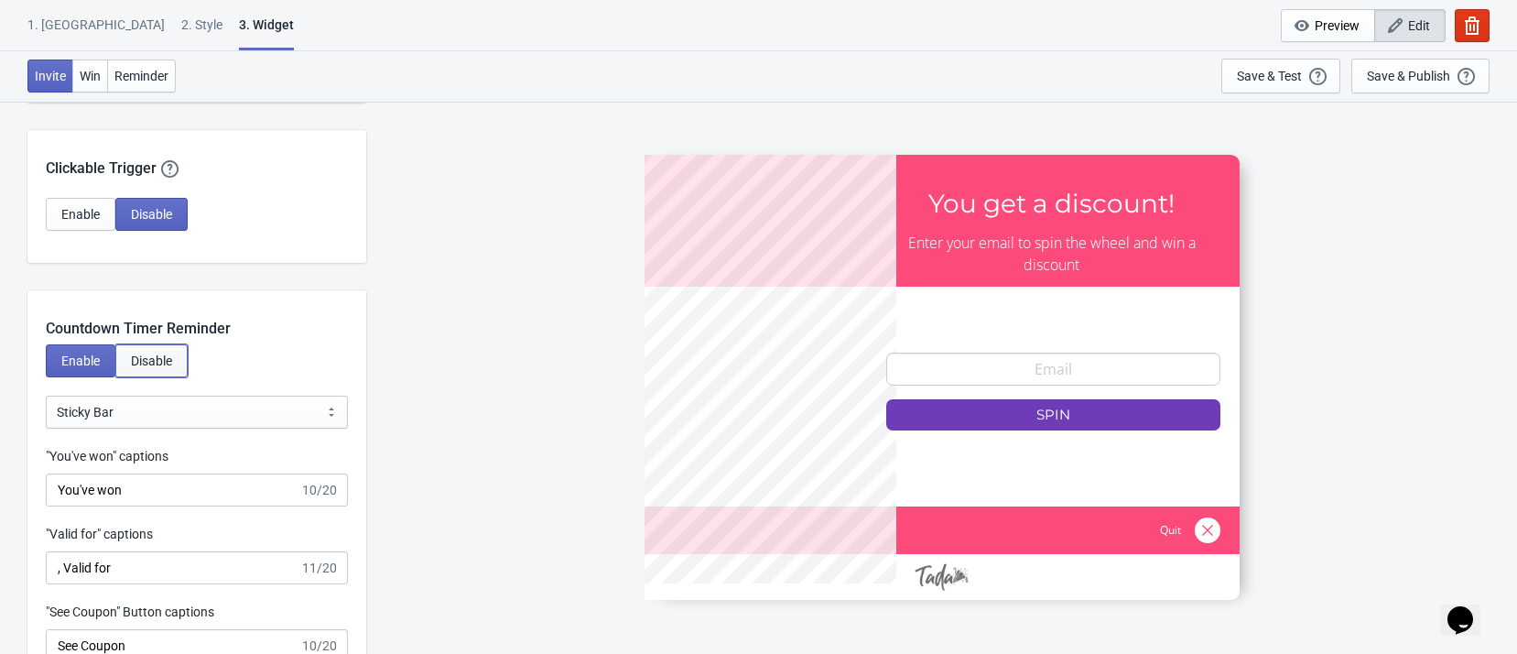
click at [147, 367] on span "Disable" at bounding box center [151, 360] width 41 height 15
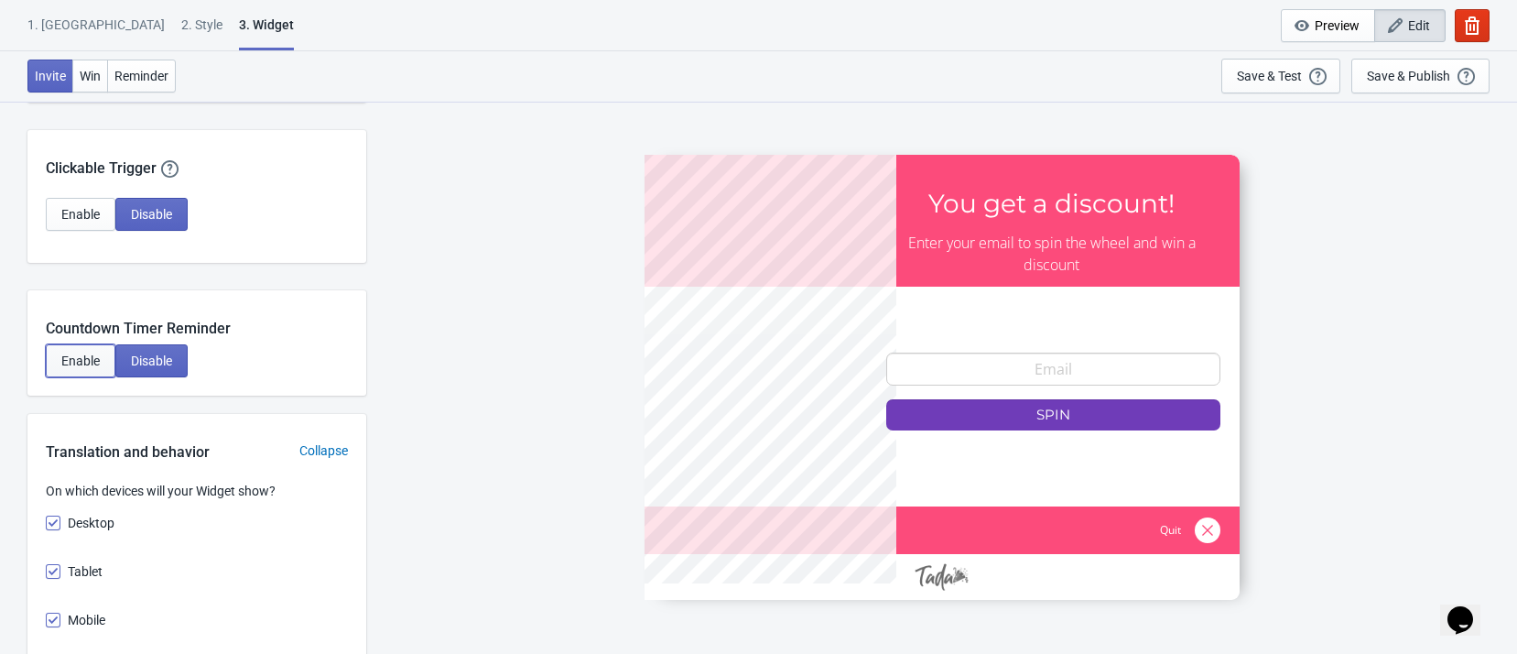
click at [90, 366] on span "Enable" at bounding box center [80, 360] width 38 height 15
select select "1"
